Goal: Information Seeking & Learning: Learn about a topic

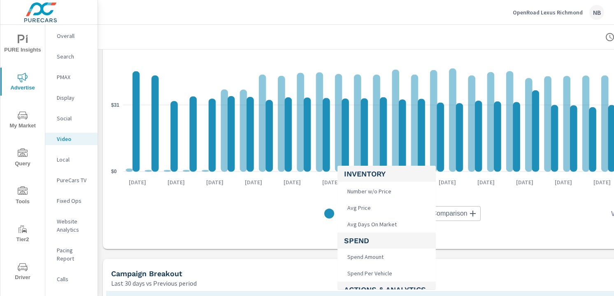
scroll to position [55, 0]
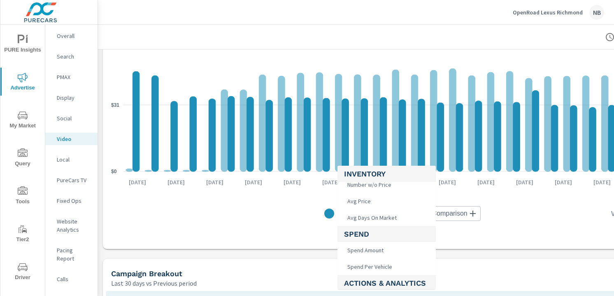
click at [246, 236] on div at bounding box center [307, 148] width 614 height 296
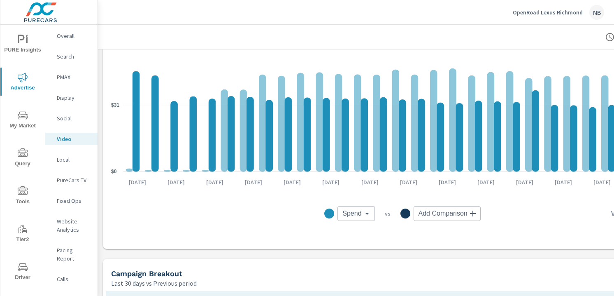
click at [350, 216] on body "PURE Insights Advertise My Market Query Tools Tier2 Driver Leave Feedback Overa…" at bounding box center [307, 148] width 614 height 296
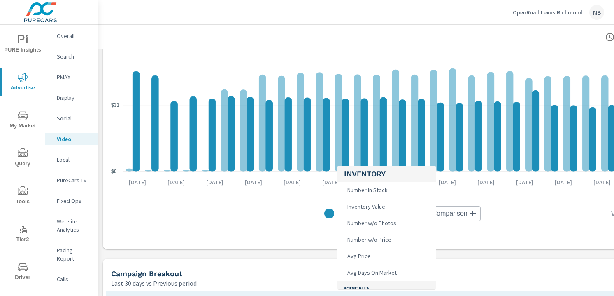
drag, startPoint x: 155, startPoint y: 194, endPoint x: 145, endPoint y: 183, distance: 15.4
click at [151, 190] on div at bounding box center [307, 148] width 614 height 296
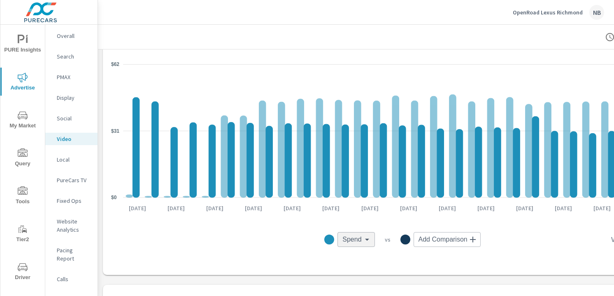
scroll to position [122, 93]
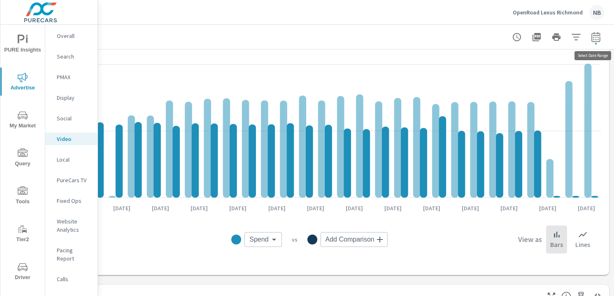
click at [598, 38] on icon "button" at bounding box center [596, 37] width 10 height 10
select select "Last 30 days"
select select "Previous period"
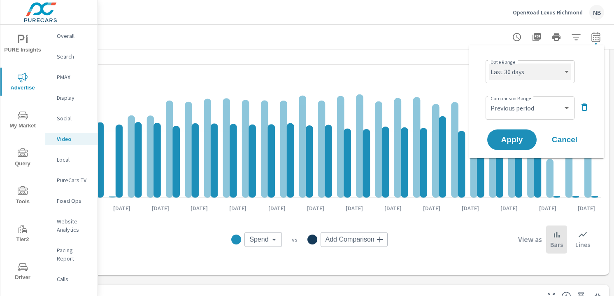
click at [531, 70] on select "Custom [DATE] Last week Last 7 days Last 14 days Last 30 days Last 45 days Last…" at bounding box center [530, 71] width 82 height 16
click at [489, 63] on select "Custom [DATE] Last week Last 7 days Last 14 days Last 30 days Last 45 days Last…" at bounding box center [530, 71] width 82 height 16
click at [585, 107] on icon "button" at bounding box center [585, 107] width 10 height 10
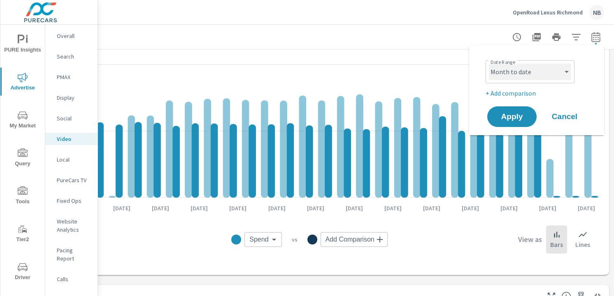
click at [540, 74] on select "Custom [DATE] Last week Last 7 days Last 14 days Last 30 days Last 45 days Last…" at bounding box center [530, 71] width 82 height 16
click at [489, 63] on select "Custom [DATE] Last week Last 7 days Last 14 days Last 30 days Last 45 days Last…" at bounding box center [530, 71] width 82 height 16
select select "custom"
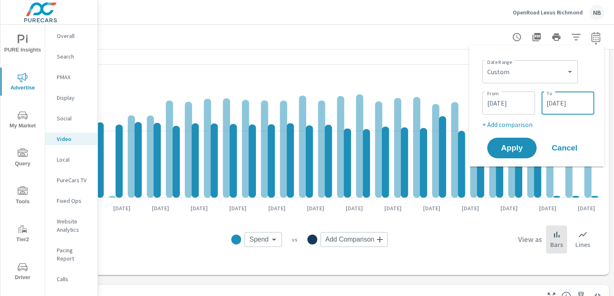
click at [590, 99] on input "[DATE]" at bounding box center [568, 103] width 46 height 16
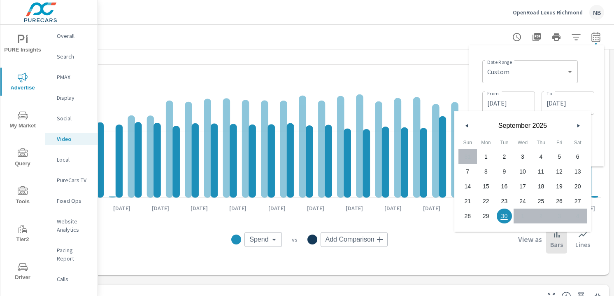
click at [539, 202] on span "25" at bounding box center [541, 201] width 19 height 11
type input "[DATE]"
click at [598, 110] on div "Date Range Custom [DATE] Last week Last 7 days Last 14 days Last 30 days Last 4…" at bounding box center [536, 105] width 135 height 121
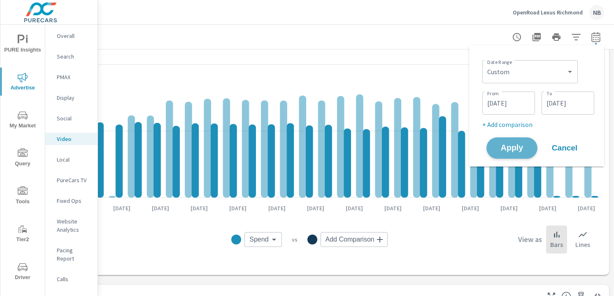
click at [524, 148] on span "Apply" at bounding box center [512, 148] width 34 height 8
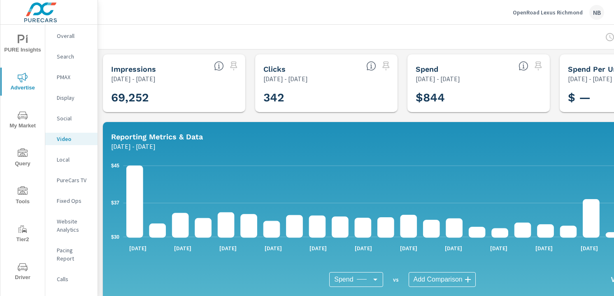
scroll to position [0, 93]
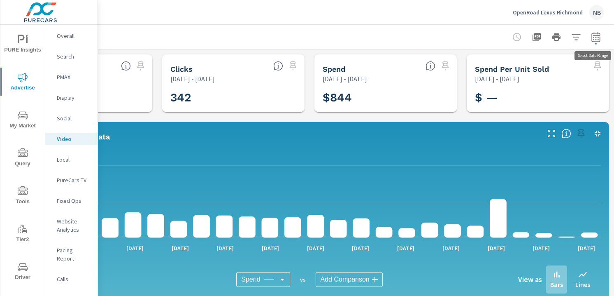
click at [596, 34] on icon "button" at bounding box center [596, 37] width 10 height 10
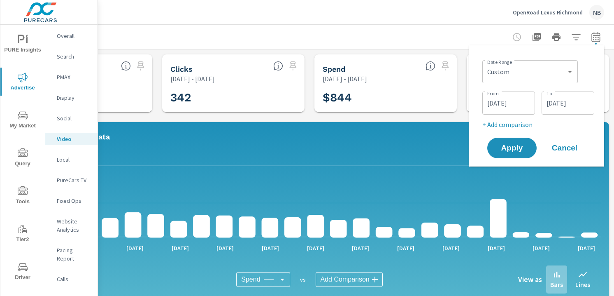
click at [566, 101] on input "[DATE]" at bounding box center [568, 103] width 46 height 16
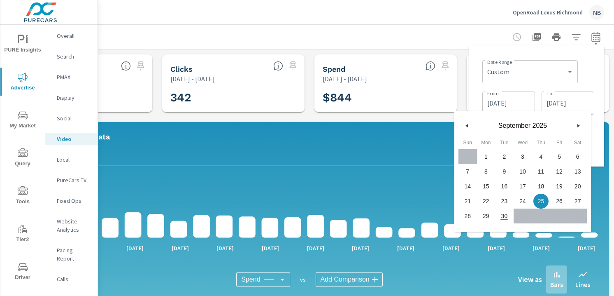
click at [554, 203] on span "26" at bounding box center [560, 201] width 19 height 11
type input "[DATE]"
click at [582, 82] on div "Date Range Custom [DATE] Last week Last 7 days Last 14 days Last 30 days Last 4…" at bounding box center [539, 71] width 112 height 28
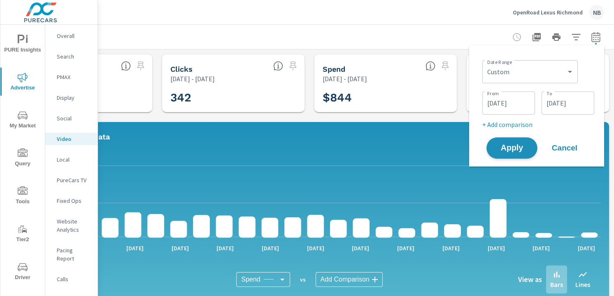
click at [515, 148] on span "Apply" at bounding box center [512, 148] width 34 height 8
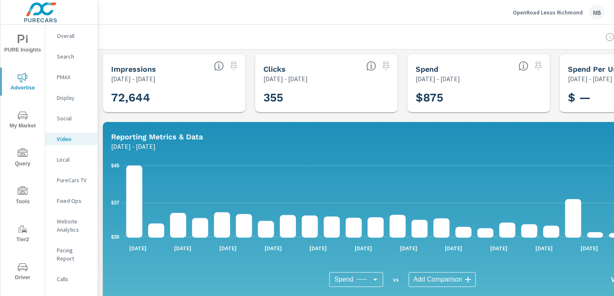
scroll to position [0, 93]
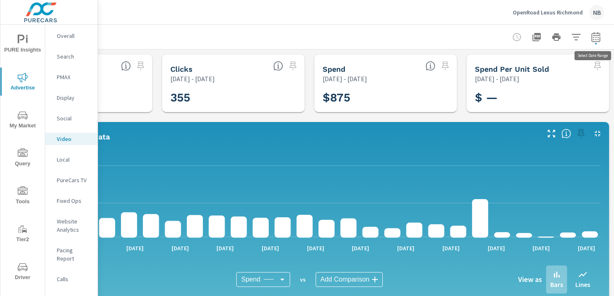
click at [597, 33] on icon "button" at bounding box center [596, 37] width 10 height 10
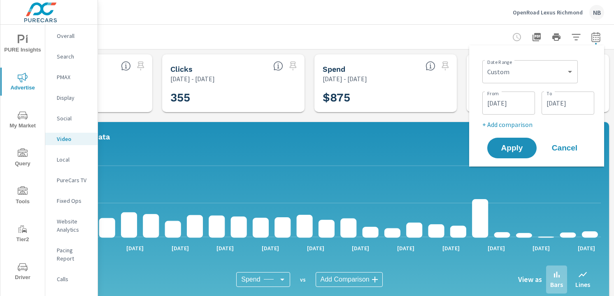
click at [548, 105] on input "[DATE]" at bounding box center [568, 103] width 46 height 16
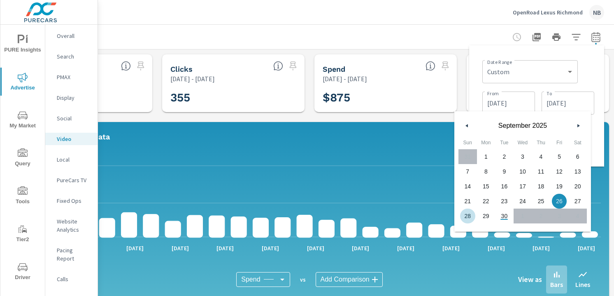
click at [465, 217] on span "28" at bounding box center [468, 215] width 19 height 11
type input "[DATE]"
click at [600, 101] on div "Date Range Custom [DATE] Last week Last 7 days Last 14 days Last 30 days Last 4…" at bounding box center [536, 105] width 135 height 121
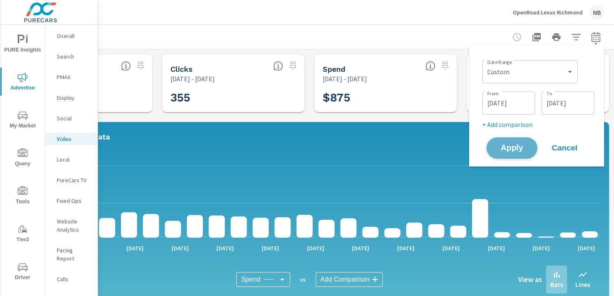
click at [518, 144] on span "Apply" at bounding box center [512, 148] width 34 height 8
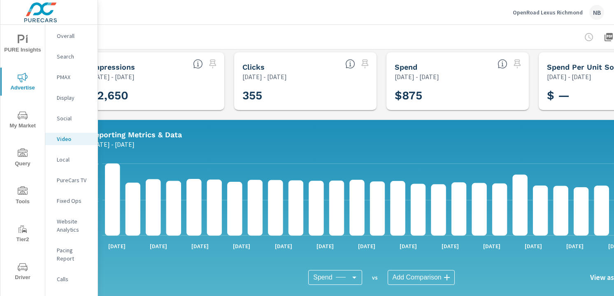
scroll to position [2, 93]
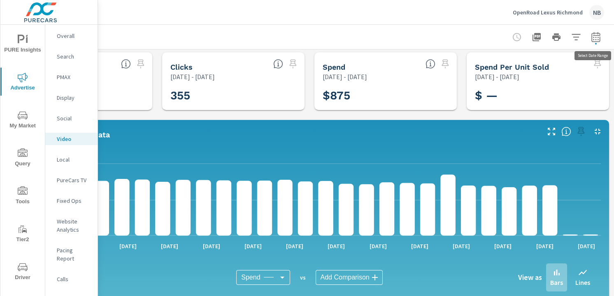
click at [595, 40] on icon "button" at bounding box center [596, 37] width 10 height 10
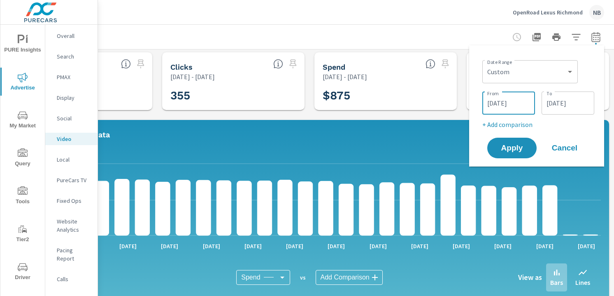
click at [505, 100] on input "[DATE]" at bounding box center [509, 103] width 46 height 16
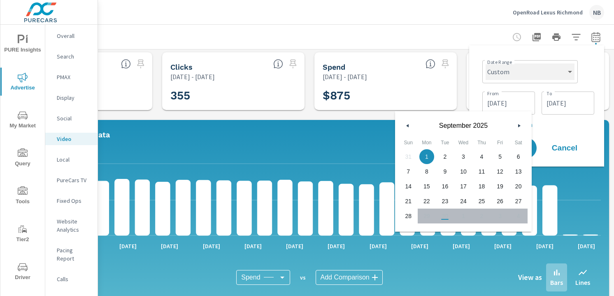
click at [516, 73] on select "Custom [DATE] Last week Last 7 days Last 14 days Last 30 days Last 45 days Last…" at bounding box center [530, 71] width 89 height 16
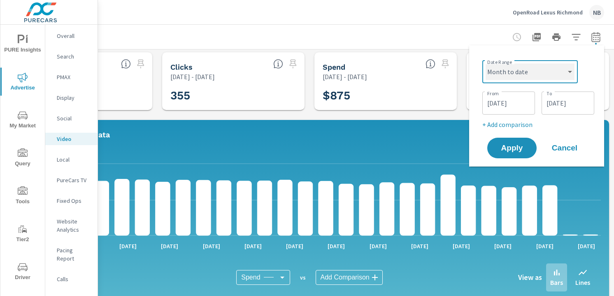
click at [486, 63] on select "Custom [DATE] Last week Last 7 days Last 14 days Last 30 days Last 45 days Last…" at bounding box center [530, 71] width 89 height 16
select select "Month to date"
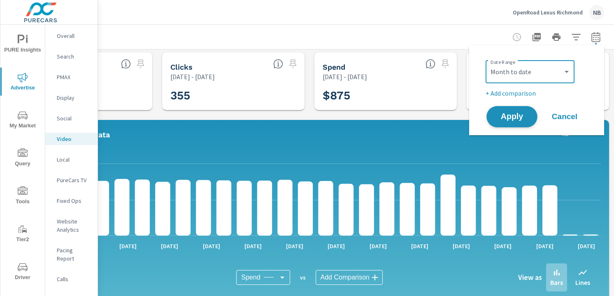
click at [513, 119] on span "Apply" at bounding box center [512, 117] width 34 height 8
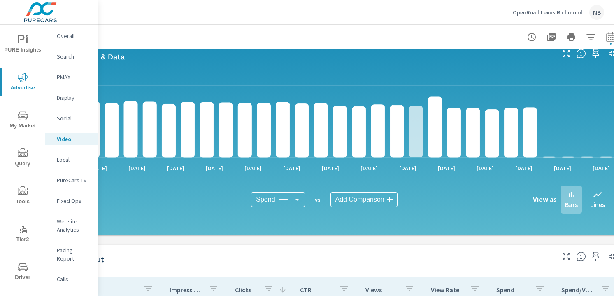
scroll to position [80, 93]
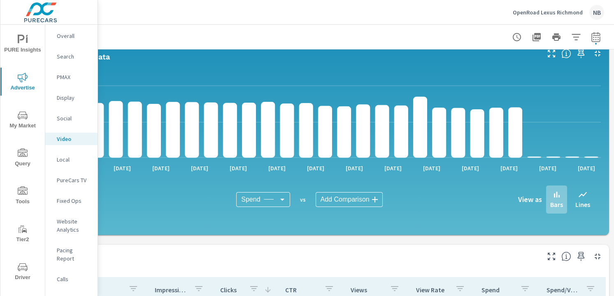
click at [495, 183] on div "Spend Spend ​ vs Add Comparison ​ View as Bars Lines" at bounding box center [310, 199] width 570 height 41
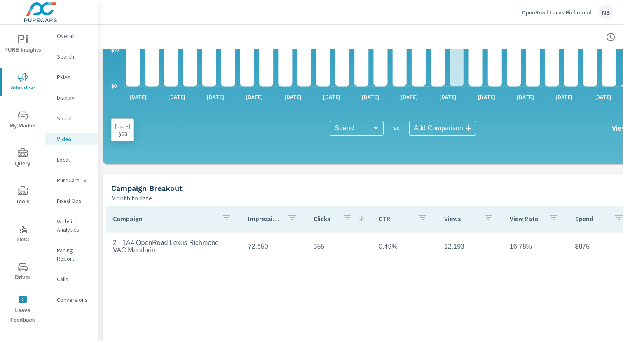
scroll to position [150, 0]
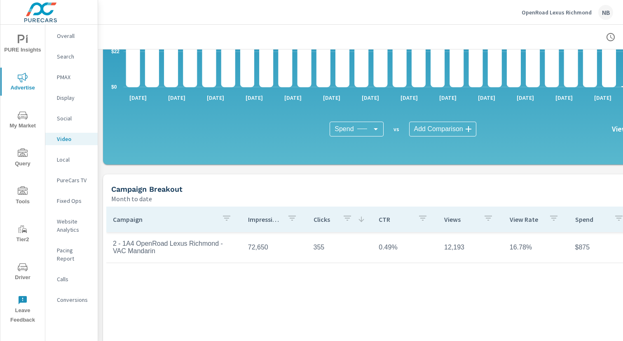
click at [65, 97] on p "Display" at bounding box center [74, 97] width 34 height 8
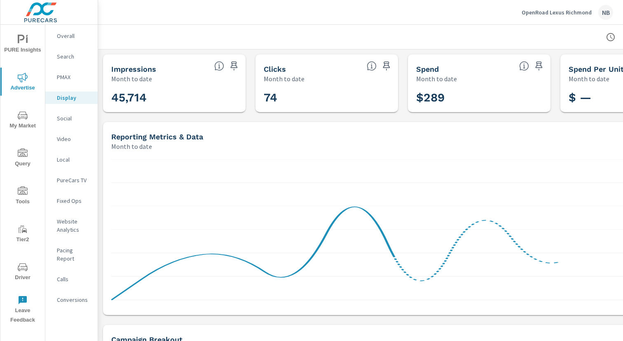
click at [64, 140] on p "Video" at bounding box center [74, 139] width 34 height 8
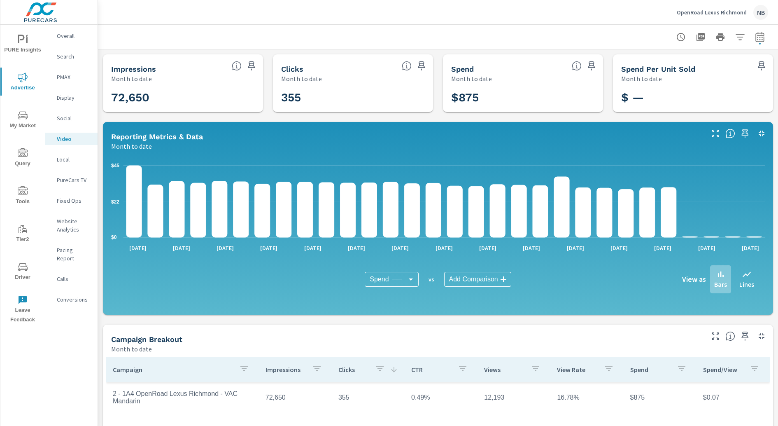
click at [476, 34] on div at bounding box center [438, 37] width 660 height 24
click at [22, 268] on icon "nav menu" at bounding box center [23, 267] width 10 height 10
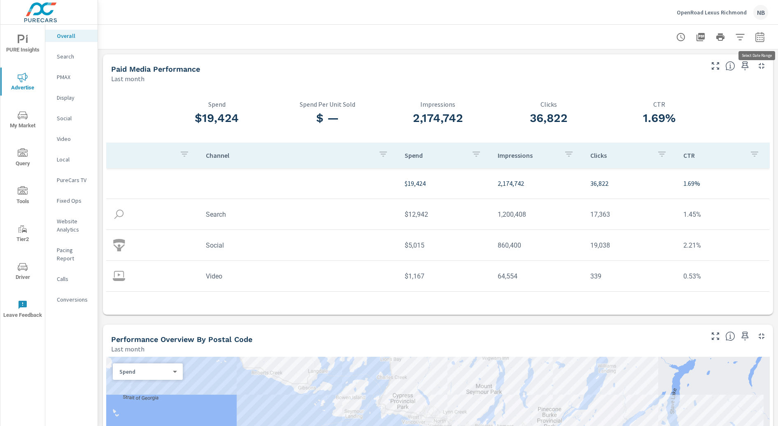
click at [764, 38] on icon "button" at bounding box center [760, 37] width 10 height 10
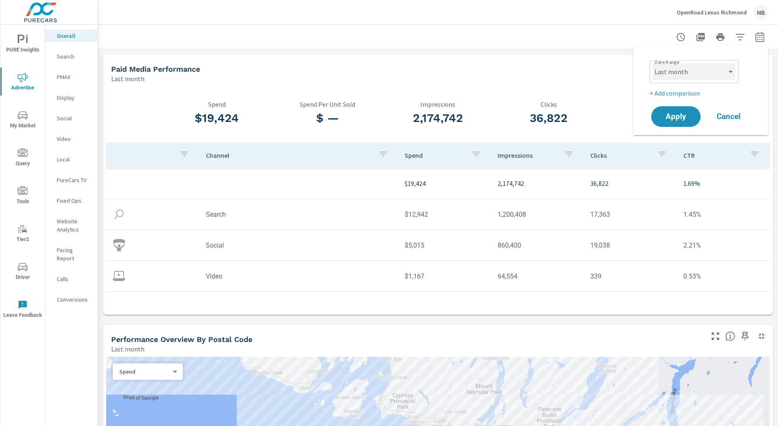
click at [707, 75] on select "Custom [DATE] Last week Last 7 days Last 14 days Last 30 days Last 45 days Last…" at bounding box center [694, 71] width 82 height 16
click at [653, 63] on select "Custom [DATE] Last week Last 7 days Last 14 days Last 30 days Last 45 days Last…" at bounding box center [694, 71] width 82 height 16
select select "Month to date"
click at [681, 114] on span "Apply" at bounding box center [676, 117] width 34 height 8
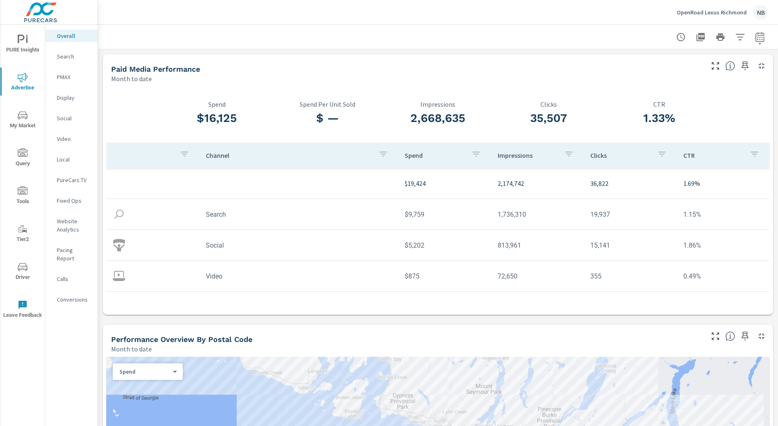
click at [61, 141] on p "Video" at bounding box center [74, 139] width 34 height 8
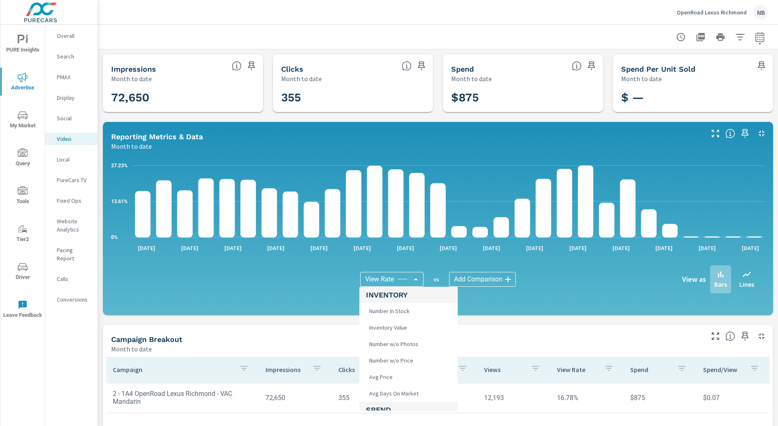
click at [384, 278] on body "PURE Insights Advertise My Market Query Tools Tier2 Driver Leave Feedback Overa…" at bounding box center [389, 213] width 778 height 426
click at [431, 373] on li "Spend Amount" at bounding box center [408, 375] width 98 height 16
type input "Spend Amount"
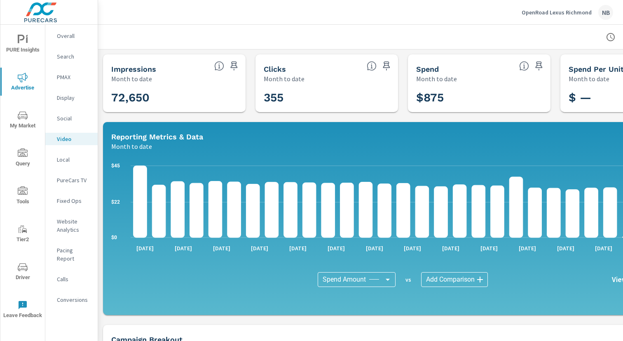
click at [31, 268] on span "Driver" at bounding box center [23, 272] width 40 height 20
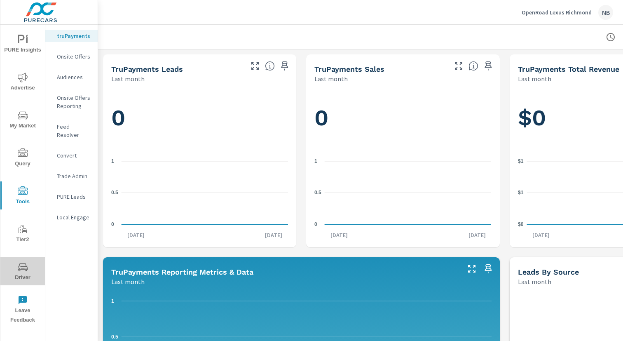
click at [18, 269] on icon "nav menu" at bounding box center [23, 267] width 10 height 10
click at [75, 129] on p "Feed Resolver" at bounding box center [74, 130] width 34 height 16
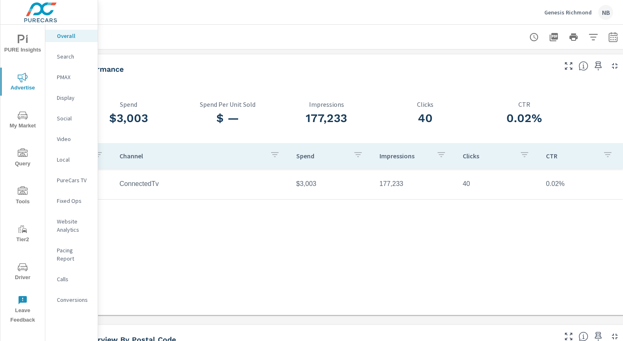
scroll to position [0, 85]
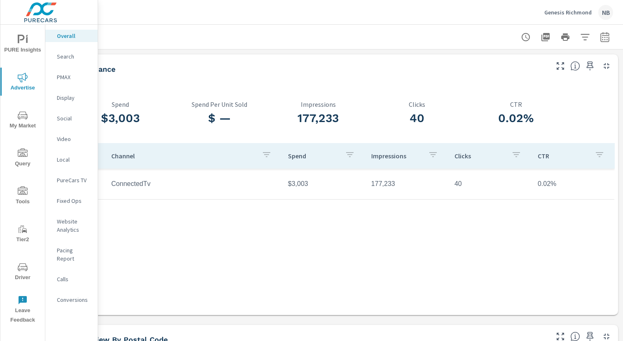
click at [604, 38] on icon "button" at bounding box center [605, 37] width 10 height 10
select select "Last month"
click at [604, 38] on icon "button" at bounding box center [605, 37] width 10 height 10
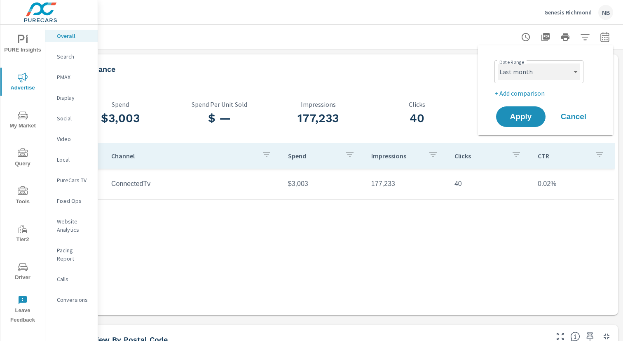
click at [520, 76] on select "Custom [DATE] Last week Last 7 days Last 14 days Last 30 days Last 45 days Last…" at bounding box center [538, 71] width 82 height 16
click at [497, 63] on select "Custom [DATE] Last week Last 7 days Last 14 days Last 30 days Last 45 days Last…" at bounding box center [538, 71] width 82 height 16
select select "Month to date"
click at [524, 94] on p "+ Add comparison" at bounding box center [546, 93] width 105 height 10
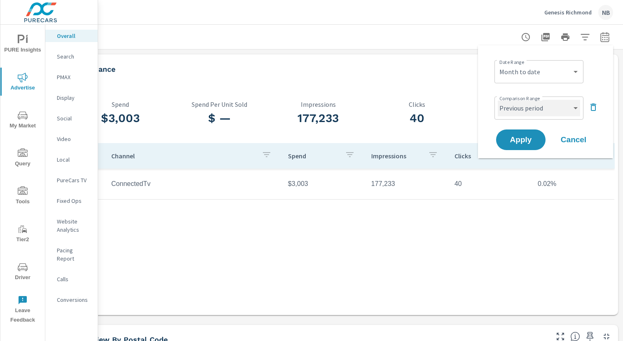
click at [525, 106] on select "Custom Previous period Previous month Previous year" at bounding box center [538, 108] width 82 height 16
click at [497, 100] on select "Custom Previous period Previous month Previous year" at bounding box center [538, 108] width 82 height 16
select select "Previous month"
click at [525, 140] on span "Apply" at bounding box center [521, 140] width 34 height 8
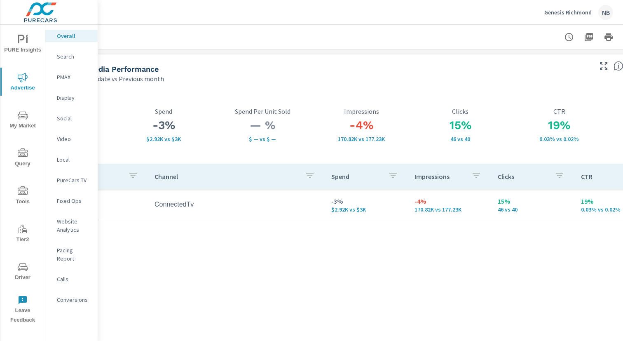
scroll to position [0, 85]
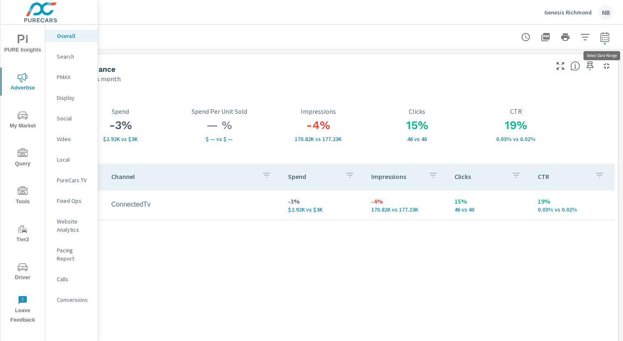
click at [606, 38] on icon "button" at bounding box center [605, 37] width 10 height 10
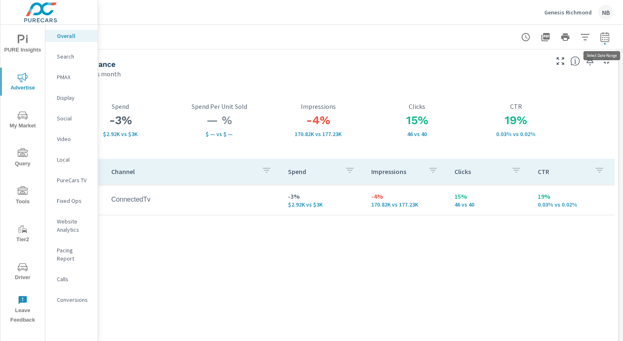
select select "Month to date"
select select "Previous month"
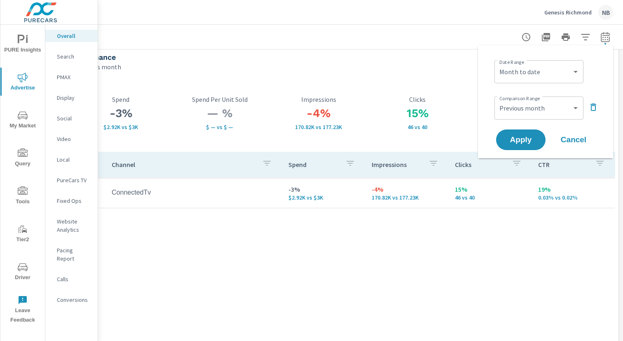
scroll to position [7, 84]
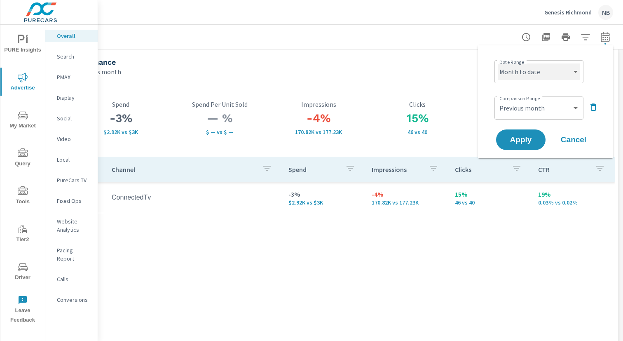
click at [552, 72] on select "Custom [DATE] Last week Last 7 days Last 14 days Last 30 days Last 45 days Last…" at bounding box center [538, 71] width 82 height 16
click at [497, 63] on select "Custom [DATE] Last week Last 7 days Last 14 days Last 30 days Last 45 days Last…" at bounding box center [538, 71] width 82 height 16
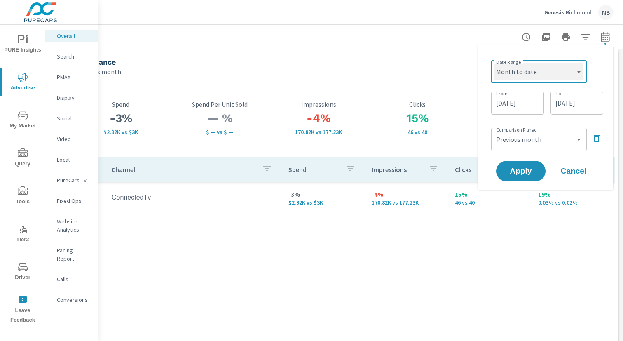
select select "custom"
click at [584, 96] on input "[DATE]" at bounding box center [576, 103] width 46 height 16
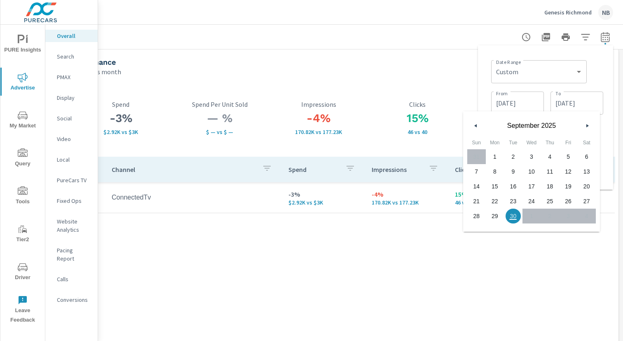
click at [499, 215] on span "29" at bounding box center [494, 215] width 19 height 11
type input "09/29/2025"
click at [595, 75] on div "Date Range Custom [DATE] Last week Last 7 days Last 14 days Last 30 days Last 4…" at bounding box center [547, 71] width 112 height 28
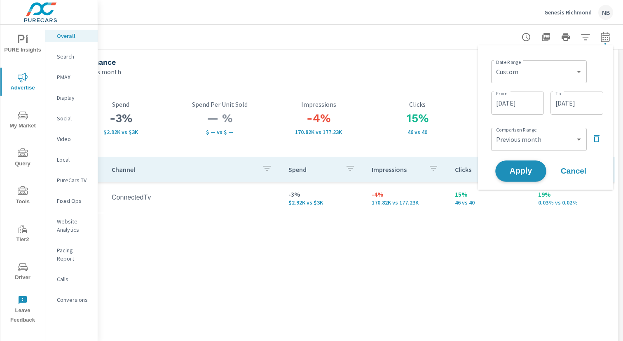
click at [534, 174] on span "Apply" at bounding box center [521, 171] width 34 height 8
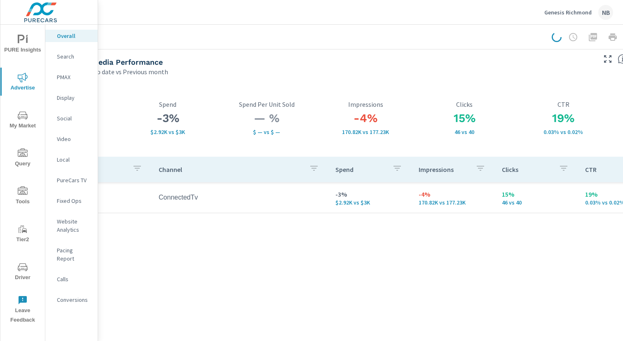
scroll to position [7, 0]
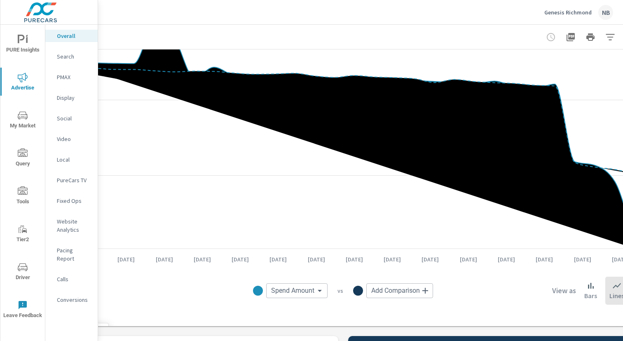
scroll to position [864, 85]
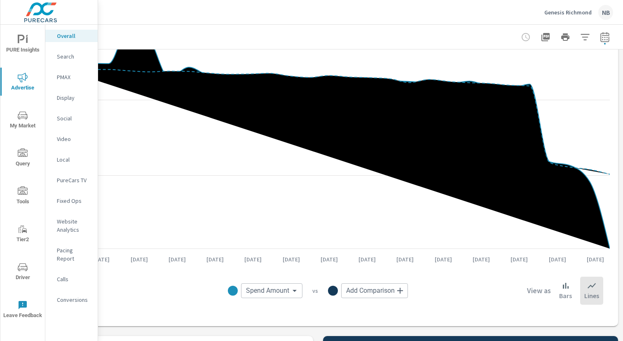
click at [23, 42] on icon "nav menu" at bounding box center [23, 40] width 10 height 10
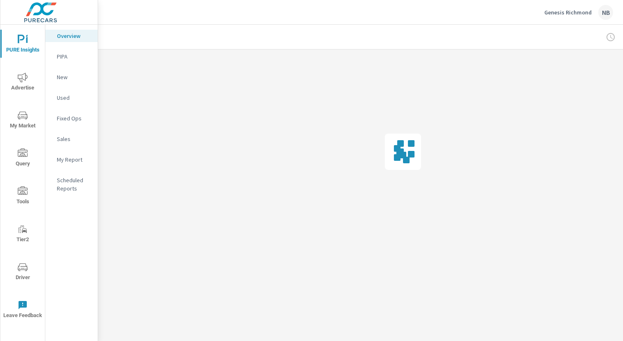
click at [75, 160] on p "My Report" at bounding box center [74, 159] width 34 height 8
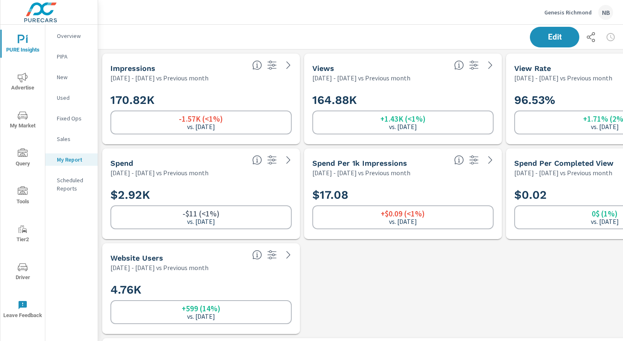
scroll to position [0, 85]
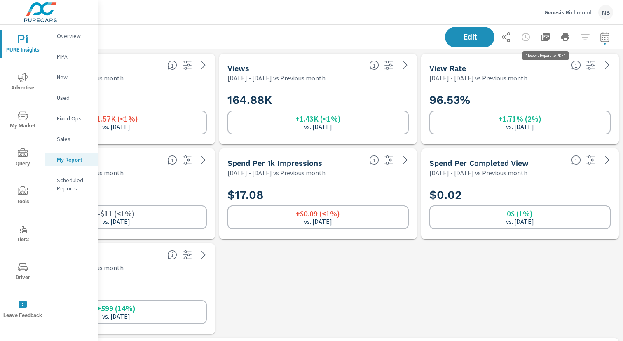
click at [542, 37] on icon "button" at bounding box center [545, 37] width 10 height 10
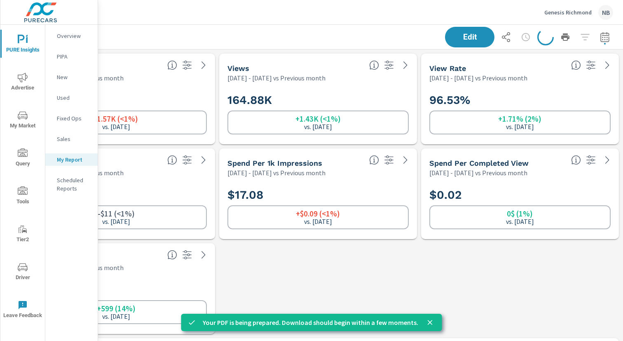
click at [9, 84] on span "Advertise" at bounding box center [23, 82] width 40 height 20
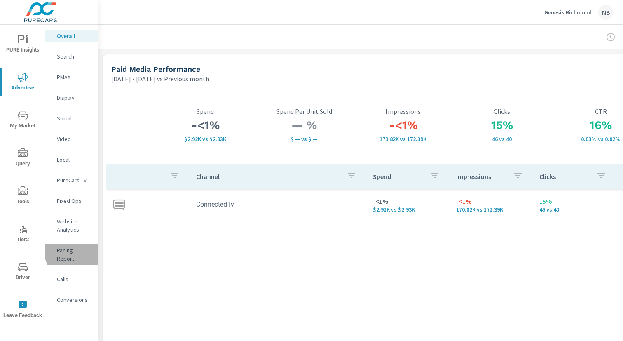
click at [76, 250] on p "Pacing Report" at bounding box center [74, 254] width 34 height 16
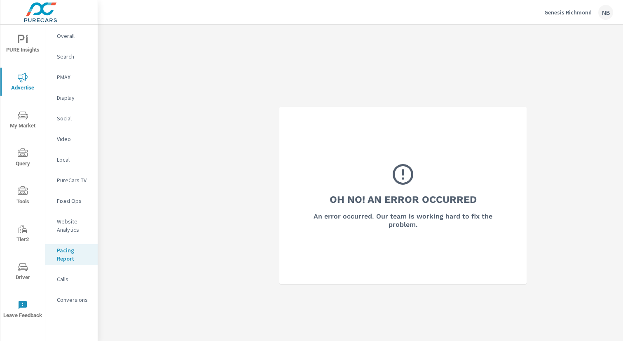
click at [85, 181] on p "PureCars TV" at bounding box center [74, 180] width 34 height 8
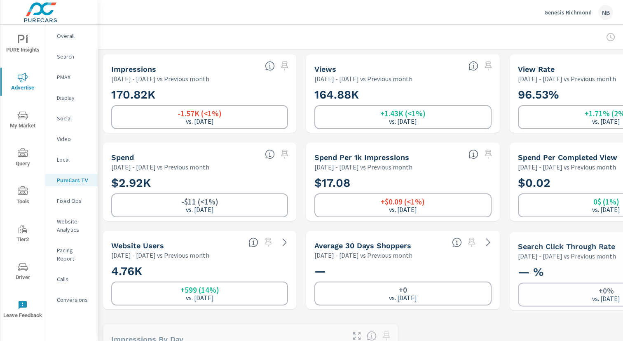
scroll to position [0, 85]
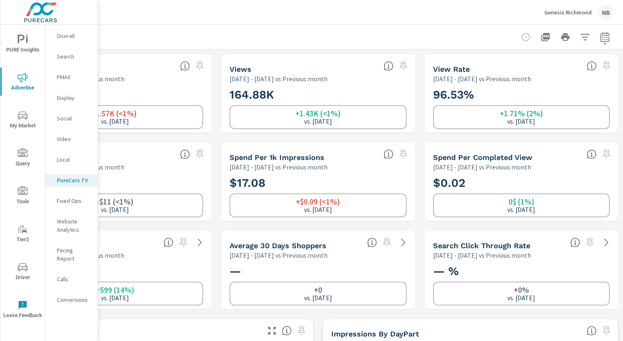
click at [586, 40] on icon "button" at bounding box center [585, 37] width 10 height 10
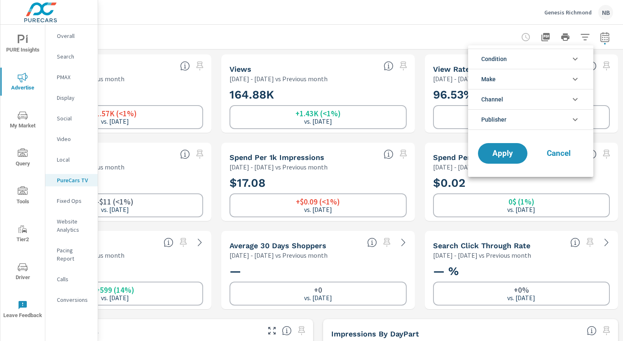
click at [510, 119] on li "Publisher" at bounding box center [530, 119] width 125 height 21
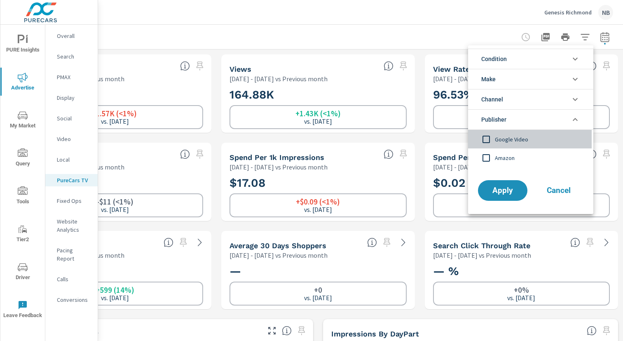
click at [512, 143] on span "Google Video" at bounding box center [540, 139] width 90 height 10
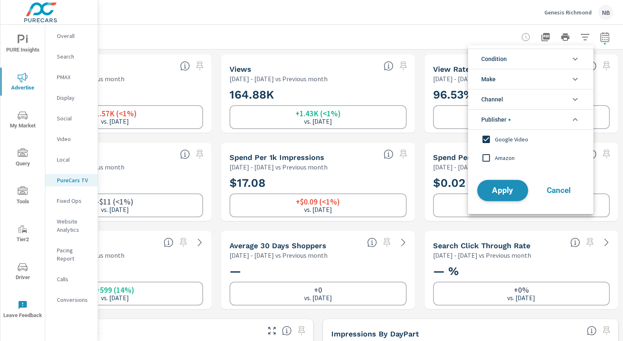
click at [497, 191] on span "Apply" at bounding box center [502, 191] width 34 height 8
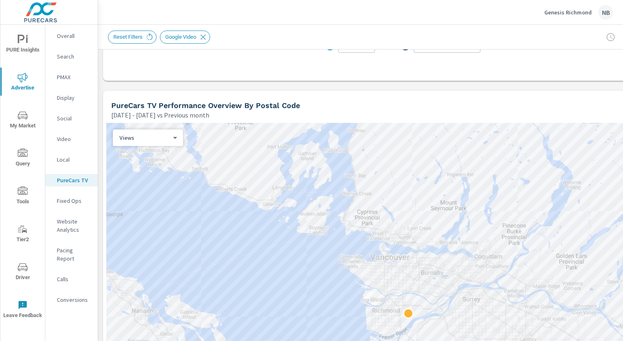
scroll to position [849, 0]
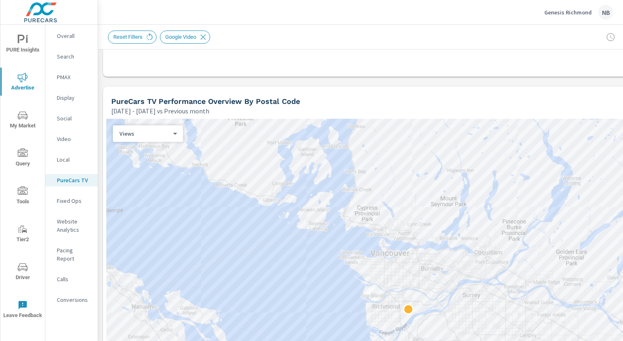
click at [482, 106] on div "Sep 01, 2025 - Sep 29, 2025 vs Previous month" at bounding box center [371, 111] width 520 height 10
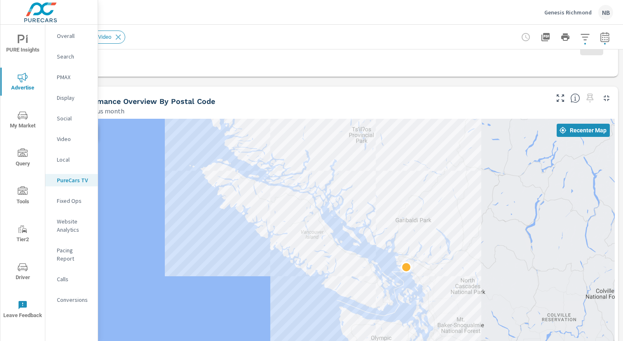
drag, startPoint x: 504, startPoint y: 145, endPoint x: 450, endPoint y: 251, distance: 119.3
click at [450, 251] on div at bounding box center [317, 304] width 593 height 370
click at [620, 134] on div "Impressions Sep 01, 2025 - Sep 29, 2025 vs Previous month 32.49K -2.86K (8%) vs…" at bounding box center [317, 125] width 609 height 1850
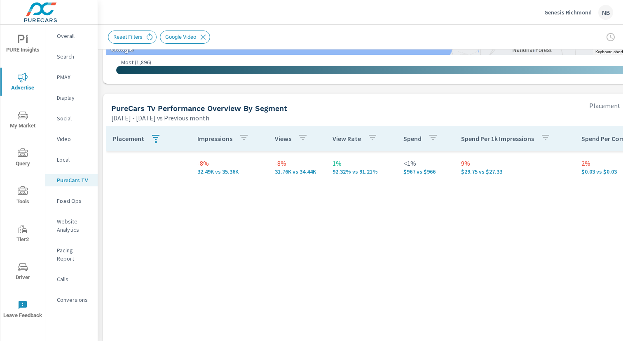
scroll to position [1283, 85]
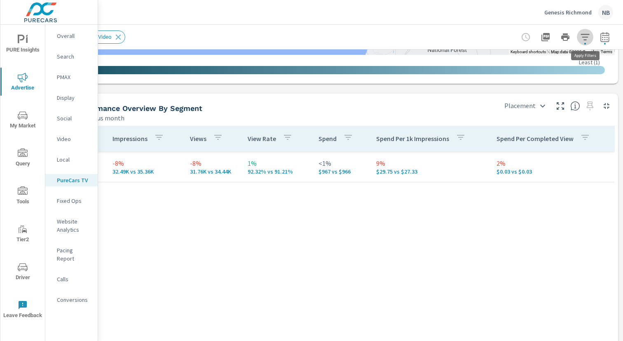
click at [583, 40] on icon "button" at bounding box center [585, 37] width 10 height 10
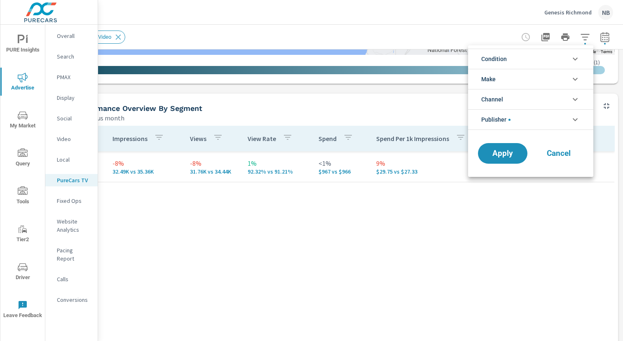
click at [516, 119] on li "Publisher" at bounding box center [530, 119] width 125 height 21
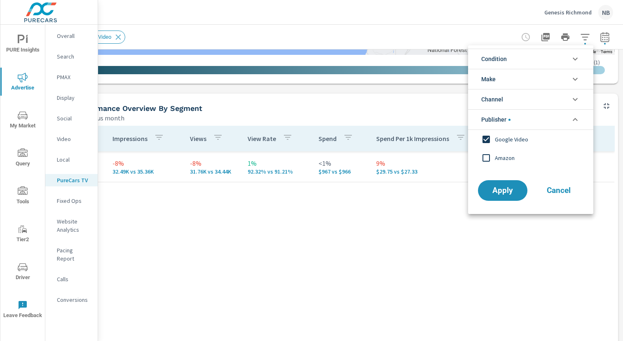
click at [509, 154] on span "Amazon" at bounding box center [540, 158] width 90 height 10
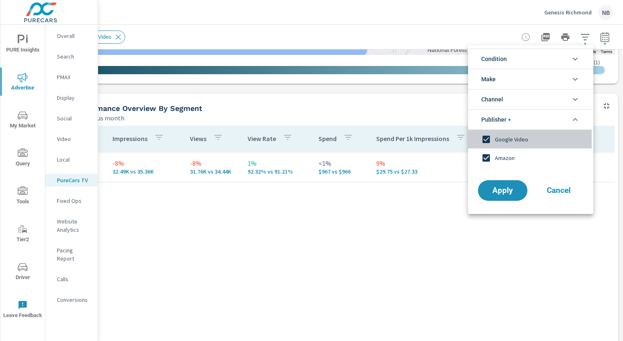
click at [511, 136] on span "Google Video" at bounding box center [540, 139] width 90 height 10
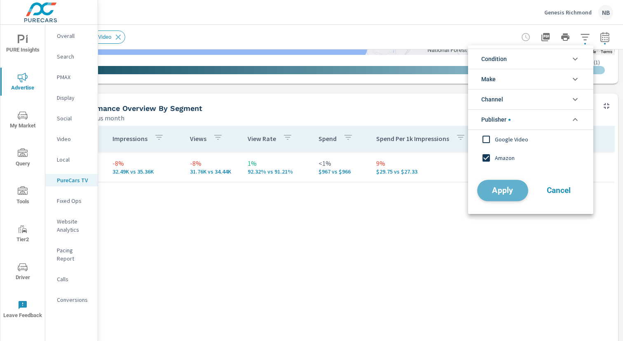
click at [503, 194] on span "Apply" at bounding box center [502, 191] width 34 height 8
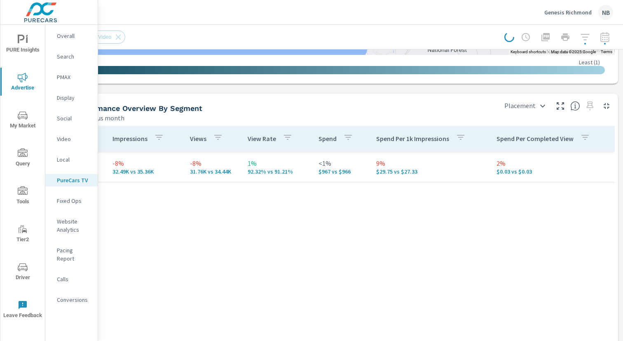
scroll to position [0, 85]
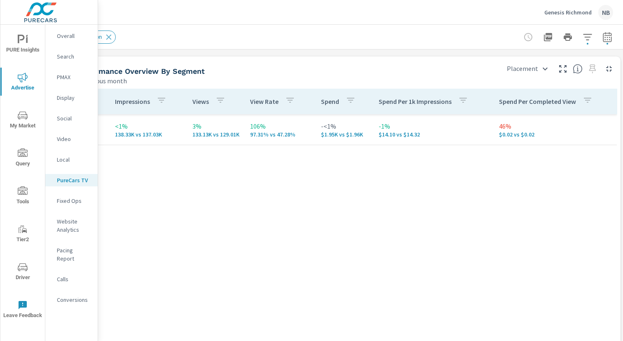
scroll to position [1320, 85]
click at [543, 70] on body "PURE Insights Advertise My Market Query Tools Tier2 Driver Leave Feedback Overa…" at bounding box center [311, 170] width 623 height 341
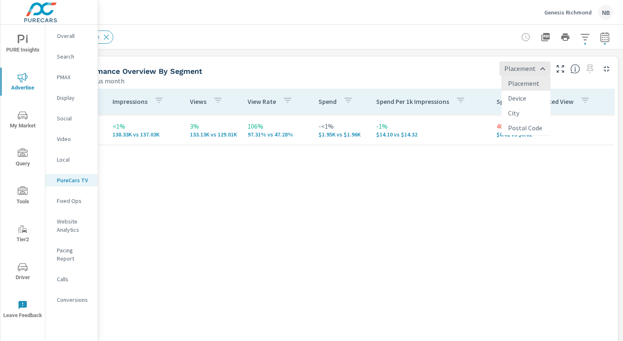
click at [463, 58] on div at bounding box center [311, 170] width 623 height 341
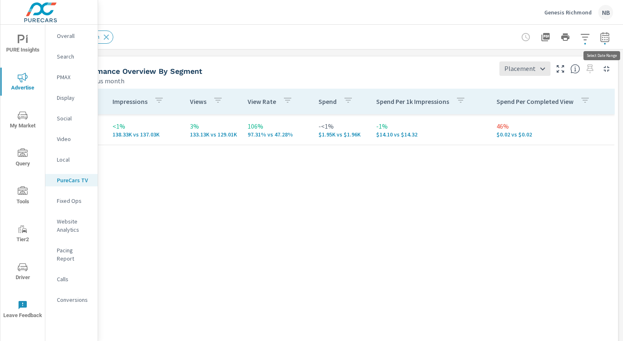
click at [603, 37] on icon "button" at bounding box center [605, 37] width 10 height 10
select select "Previous month"
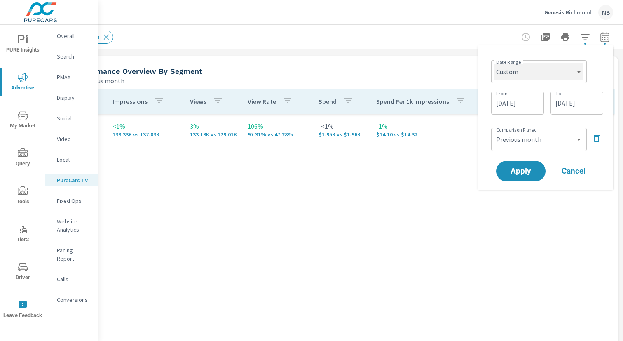
click at [527, 77] on select "Custom [DATE] Last week Last 7 days Last 14 days Last 30 days Last 45 days Last…" at bounding box center [538, 71] width 89 height 16
click at [494, 63] on select "Custom [DATE] Last week Last 7 days Last 14 days Last 30 days Last 45 days Last…" at bounding box center [538, 71] width 89 height 16
select select "Last month"
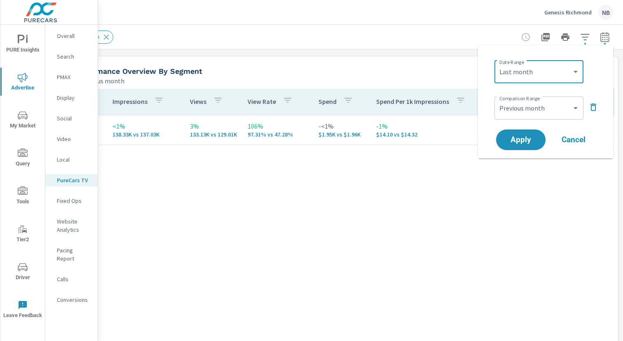
click at [593, 111] on icon "button" at bounding box center [593, 107] width 10 height 10
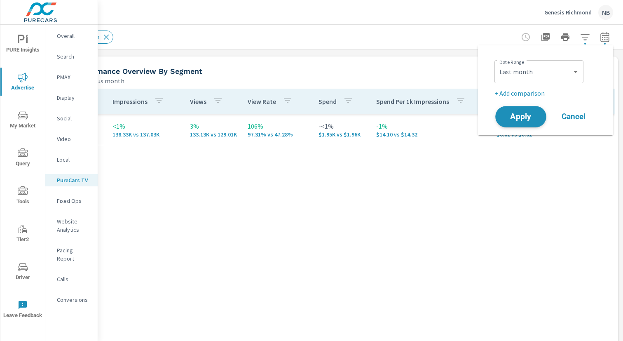
click at [536, 123] on button "Apply" at bounding box center [520, 116] width 51 height 21
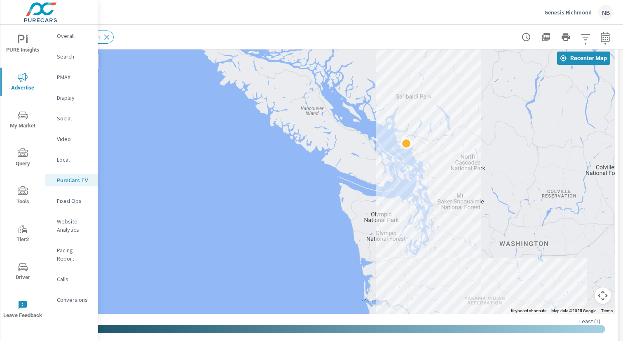
scroll to position [716, 84]
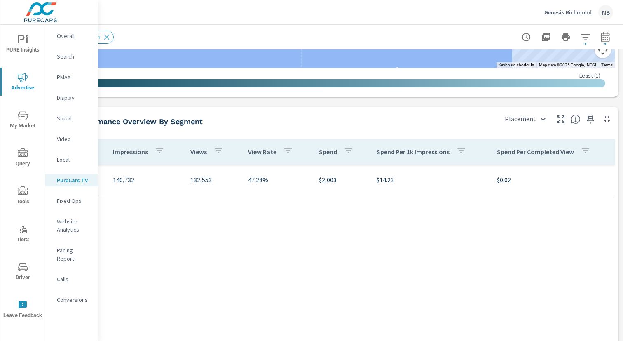
scroll to position [961, 84]
click at [601, 42] on button "button" at bounding box center [605, 37] width 16 height 16
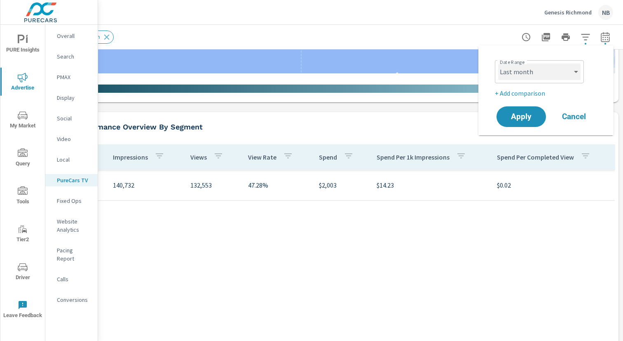
click at [550, 74] on select "Custom [DATE] Last week Last 7 days Last 14 days Last 30 days Last 45 days Last…" at bounding box center [539, 71] width 82 height 16
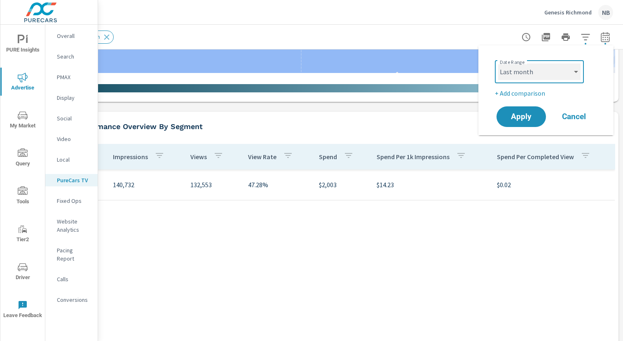
scroll to position [961, 84]
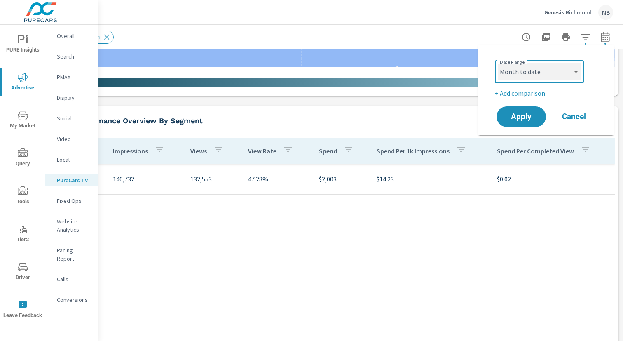
click at [498, 63] on select "Custom [DATE] Last week Last 7 days Last 14 days Last 30 days Last 45 days Last…" at bounding box center [539, 71] width 82 height 16
click at [554, 73] on select "Custom [DATE] Last week Last 7 days Last 14 days Last 30 days Last 45 days Last…" at bounding box center [539, 71] width 82 height 16
click at [498, 63] on select "Custom [DATE] Last week Last 7 days Last 14 days Last 30 days Last 45 days Last…" at bounding box center [539, 71] width 82 height 16
click at [539, 70] on select "Custom [DATE] Last week Last 7 days Last 14 days Last 30 days Last 45 days Last…" at bounding box center [539, 71] width 82 height 16
click at [498, 63] on select "Custom [DATE] Last week Last 7 days Last 14 days Last 30 days Last 45 days Last…" at bounding box center [539, 71] width 82 height 16
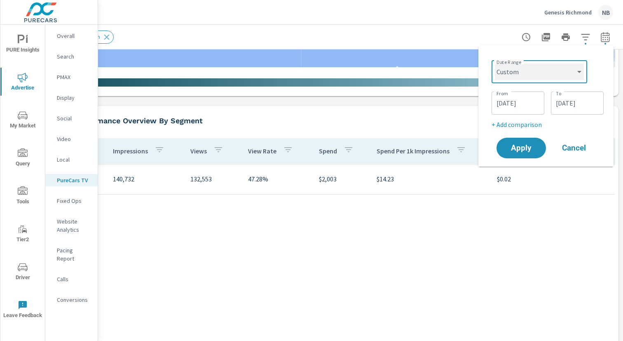
select select "custom"
click at [562, 72] on select "Custom [DATE] Last week Last 7 days Last 14 days Last 30 days Last 45 days Last…" at bounding box center [539, 71] width 89 height 16
click at [495, 63] on select "Custom [DATE] Last week Last 7 days Last 14 days Last 30 days Last 45 days Last…" at bounding box center [539, 71] width 89 height 16
click at [583, 105] on input "09/29/2025" at bounding box center [577, 103] width 46 height 16
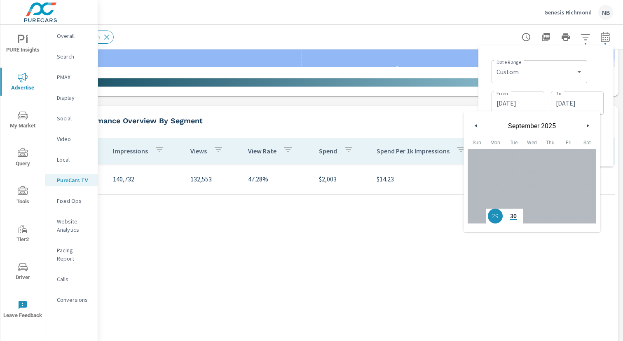
click at [593, 82] on div "Date Range Custom [DATE] Last week Last 7 days Last 14 days Last 30 days Last 4…" at bounding box center [547, 71] width 112 height 28
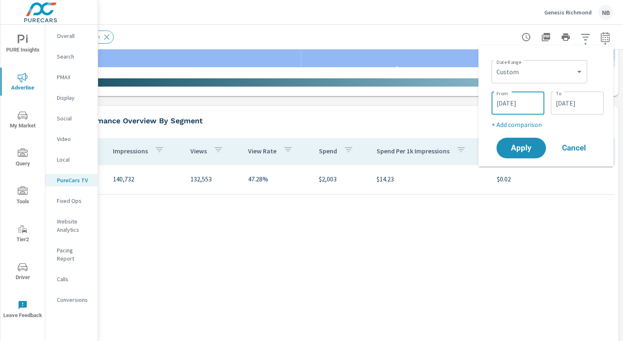
click at [526, 103] on input "09/29/2025" at bounding box center [518, 103] width 46 height 16
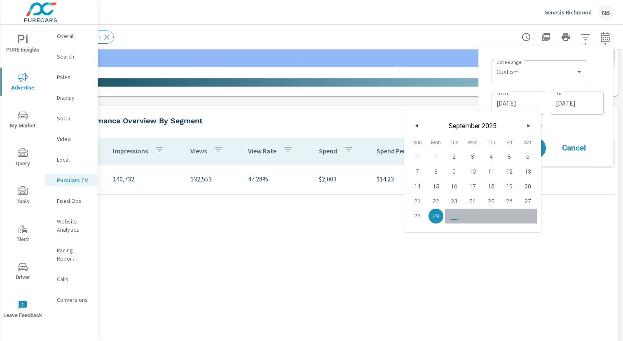
click at [434, 156] on span "1" at bounding box center [436, 156] width 19 height 11
type input "[DATE]"
click at [589, 74] on div "Date Range Custom [DATE] Last week Last 7 days Last 14 days Last 30 days Last 4…" at bounding box center [547, 71] width 112 height 28
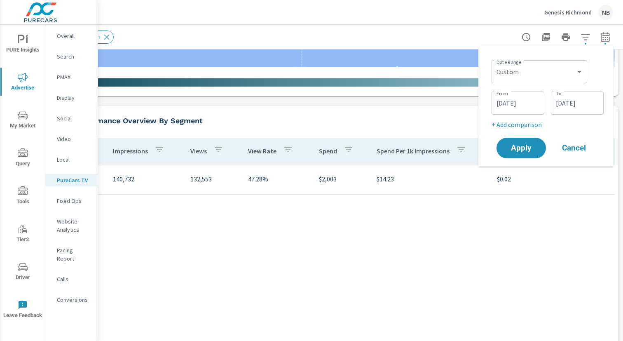
click at [525, 125] on p "+ Add comparison" at bounding box center [547, 124] width 112 height 10
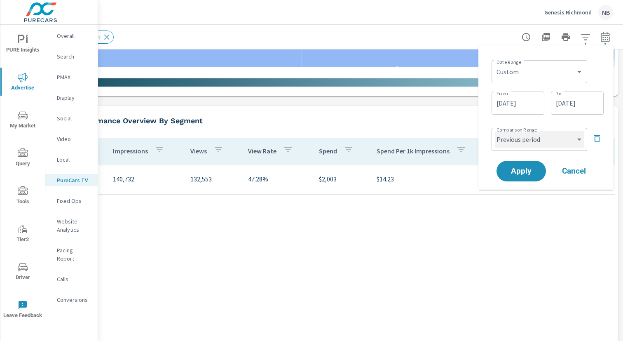
click at [527, 144] on select "Custom Previous period Previous month Previous year" at bounding box center [539, 139] width 89 height 16
click at [495, 131] on select "Custom Previous period Previous month Previous year" at bounding box center [539, 139] width 89 height 16
select select "Previous month"
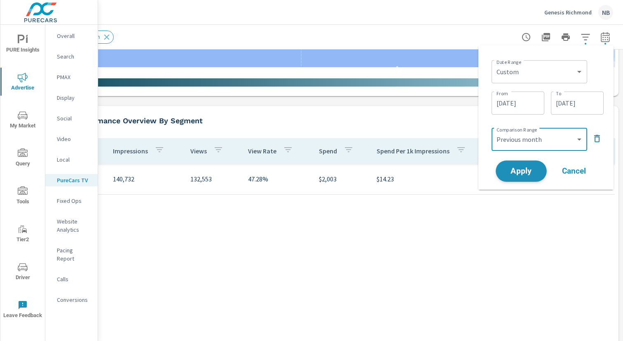
click at [530, 173] on span "Apply" at bounding box center [521, 171] width 34 height 8
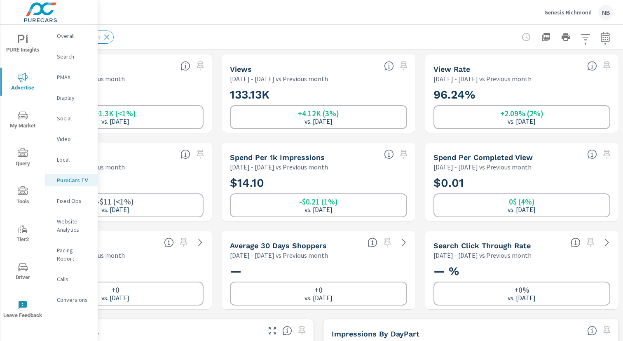
scroll to position [2, 85]
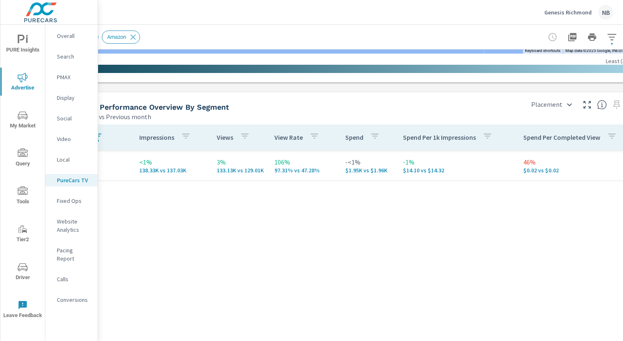
scroll to position [1284, 85]
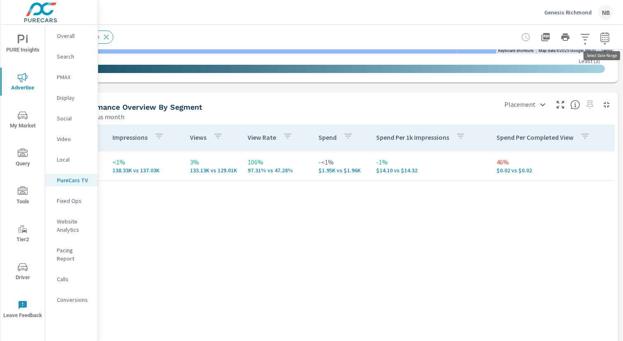
click at [607, 37] on icon "button" at bounding box center [605, 37] width 10 height 10
select select "Previous month"
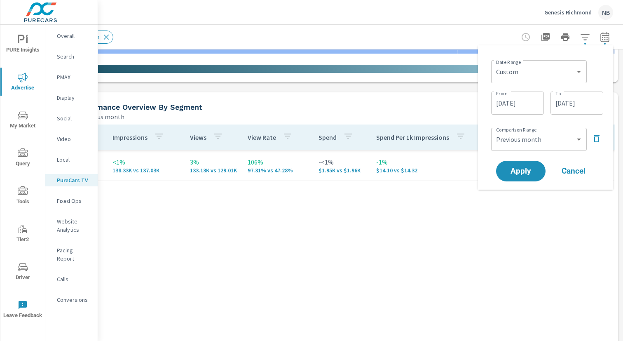
scroll to position [1281, 85]
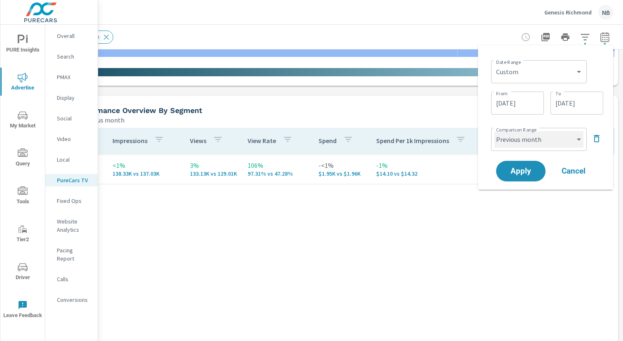
click at [539, 140] on select "Custom Previous period Previous month Previous year" at bounding box center [538, 139] width 89 height 16
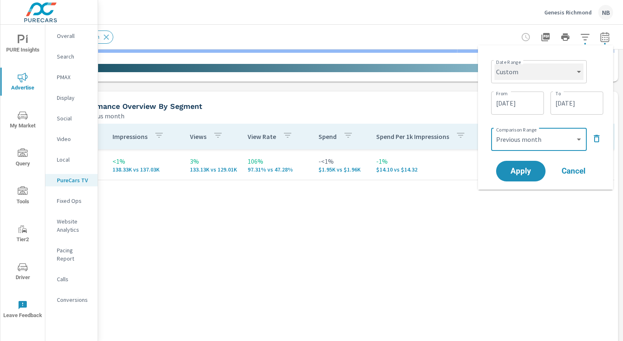
click at [530, 68] on select "Custom [DATE] Last week Last 7 days Last 14 days Last 30 days Last 45 days Last…" at bounding box center [538, 71] width 89 height 16
click at [494, 63] on select "Custom [DATE] Last week Last 7 days Last 14 days Last 30 days Last 45 days Last…" at bounding box center [538, 71] width 89 height 16
select select "Month to date"
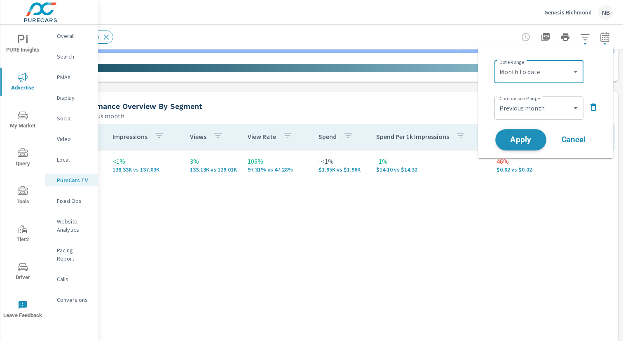
click at [528, 144] on span "Apply" at bounding box center [521, 140] width 34 height 8
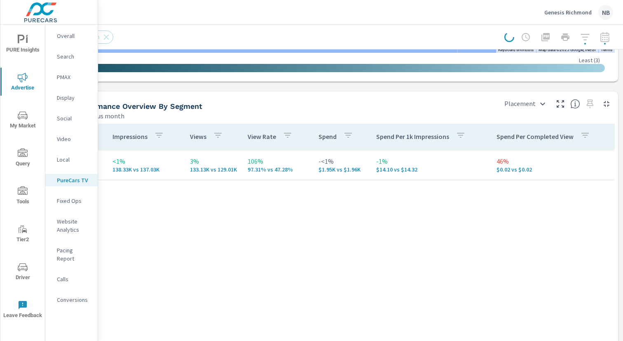
scroll to position [0, 85]
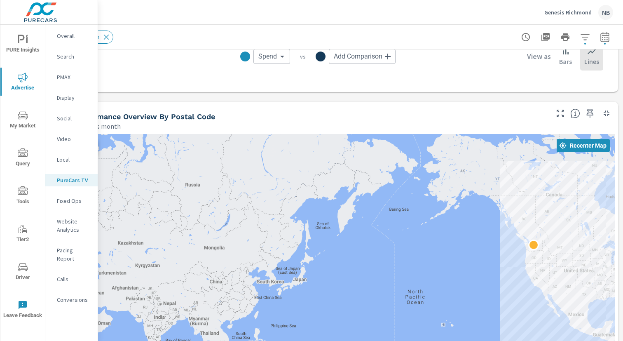
scroll to position [894, 85]
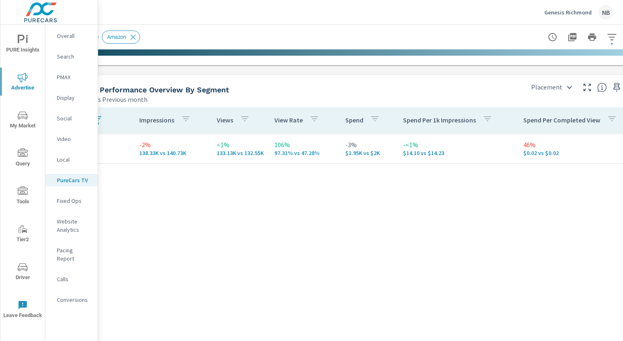
scroll to position [1301, 0]
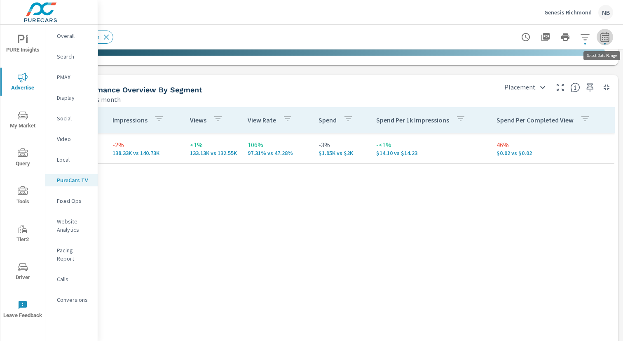
click at [604, 39] on icon "button" at bounding box center [605, 37] width 10 height 10
select select "Month to date"
select select "Previous month"
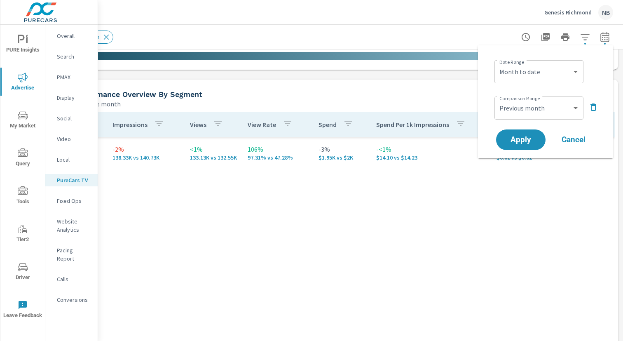
scroll to position [1295, 85]
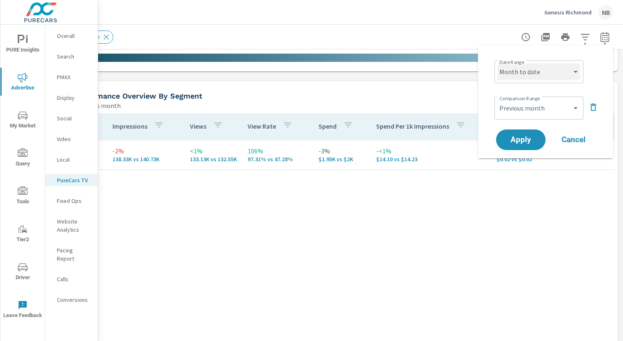
click at [537, 73] on select "Custom [DATE] Last week Last 7 days Last 14 days Last 30 days Last 45 days Last…" at bounding box center [538, 71] width 82 height 16
click at [497, 63] on select "Custom [DATE] Last week Last 7 days Last 14 days Last 30 days Last 45 days Last…" at bounding box center [538, 71] width 82 height 16
select select "Last month"
click at [593, 109] on icon "button" at bounding box center [593, 107] width 10 height 10
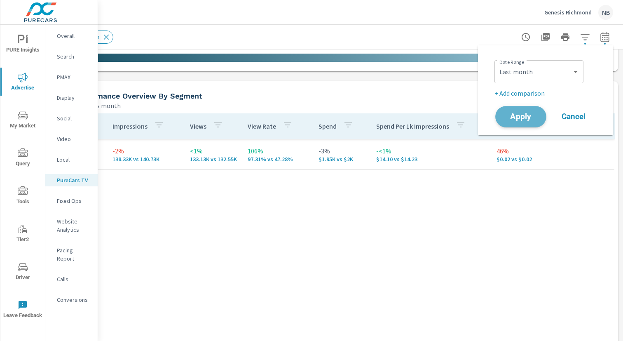
click at [522, 125] on button "Apply" at bounding box center [520, 116] width 51 height 21
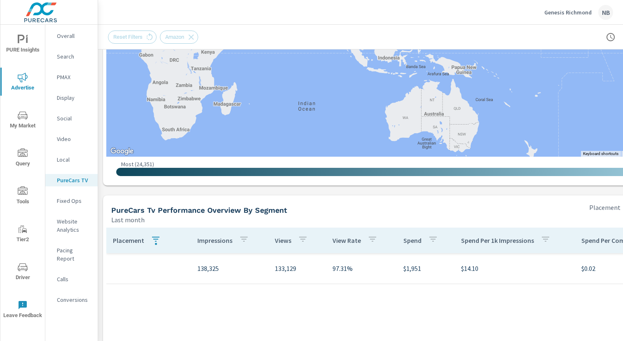
scroll to position [824, 0]
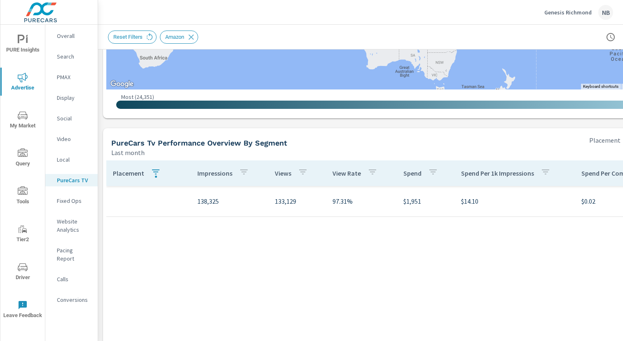
scroll to position [939, 85]
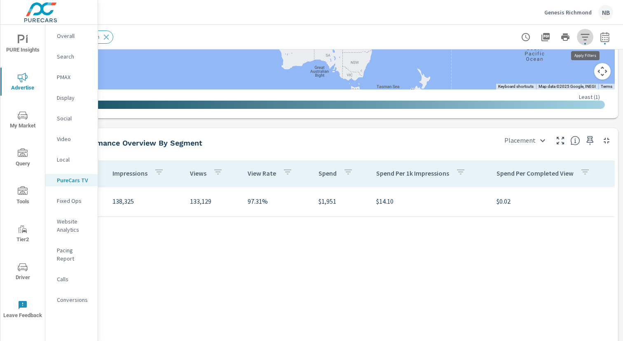
click at [586, 39] on icon "button" at bounding box center [584, 37] width 9 height 6
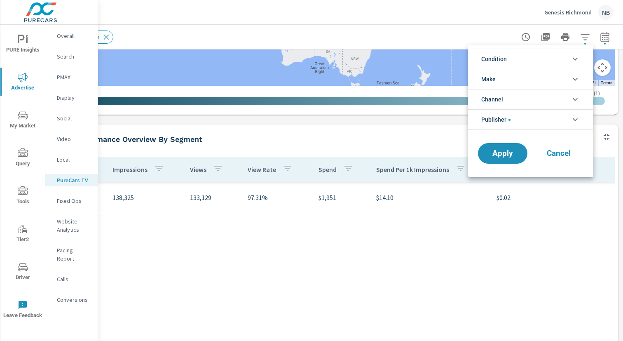
scroll to position [19, 0]
click at [608, 39] on div at bounding box center [311, 170] width 623 height 341
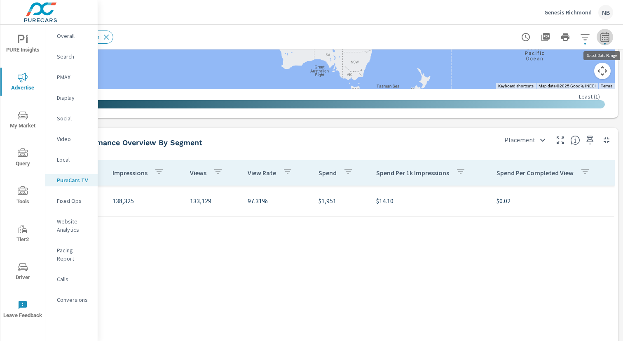
click at [607, 37] on icon "button" at bounding box center [604, 38] width 5 height 3
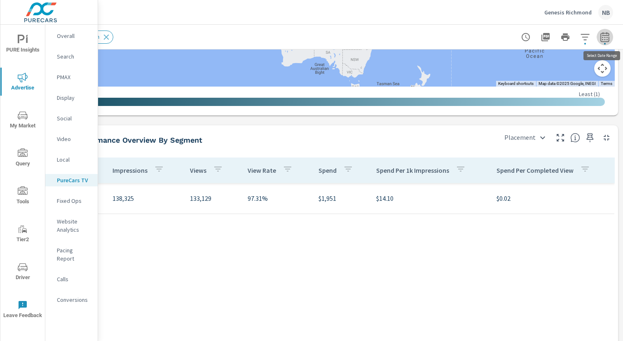
select select "Last month"
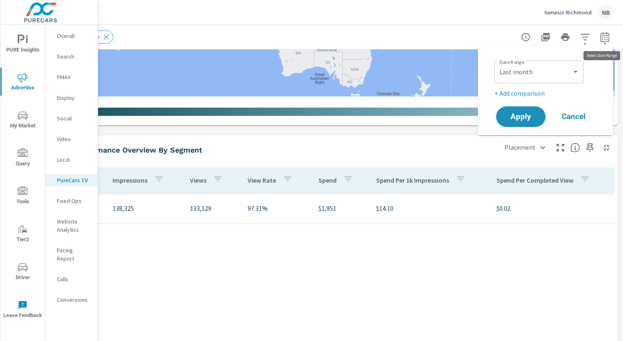
click at [605, 38] on icon "button" at bounding box center [605, 37] width 10 height 10
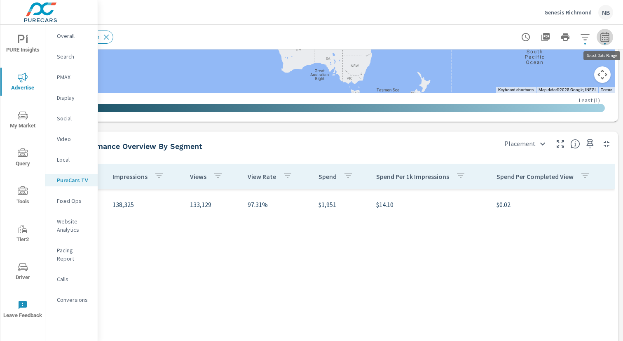
click at [605, 38] on icon "button" at bounding box center [605, 37] width 10 height 10
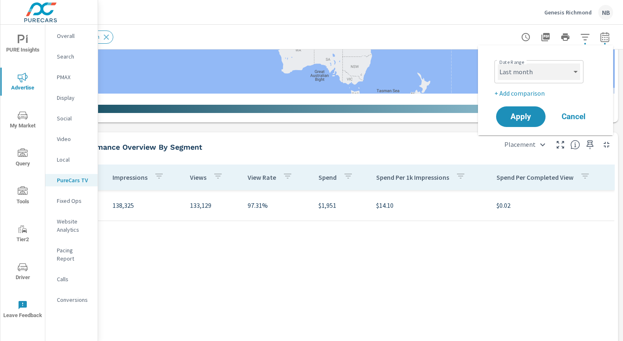
click at [569, 64] on select "Custom [DATE] Last week Last 7 days Last 14 days Last 30 days Last 45 days Last…" at bounding box center [538, 71] width 82 height 16
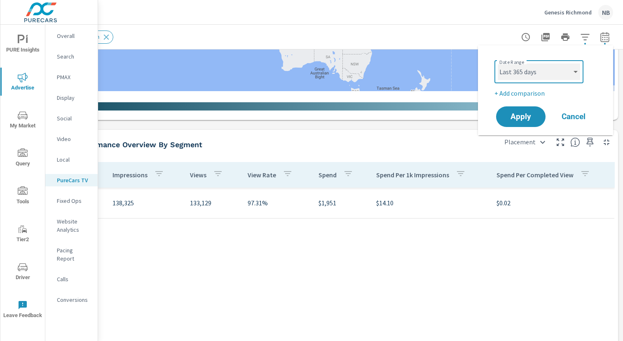
click at [497, 63] on select "Custom [DATE] Last week Last 7 days Last 14 days Last 30 days Last 45 days Last…" at bounding box center [538, 71] width 82 height 16
click at [540, 68] on select "Custom [DATE] Last week Last 7 days Last 14 days Last 30 days Last 45 days Last…" at bounding box center [538, 71] width 82 height 16
click at [497, 63] on select "Custom [DATE] Last week Last 7 days Last 14 days Last 30 days Last 45 days Last…" at bounding box center [538, 71] width 82 height 16
select select "custom"
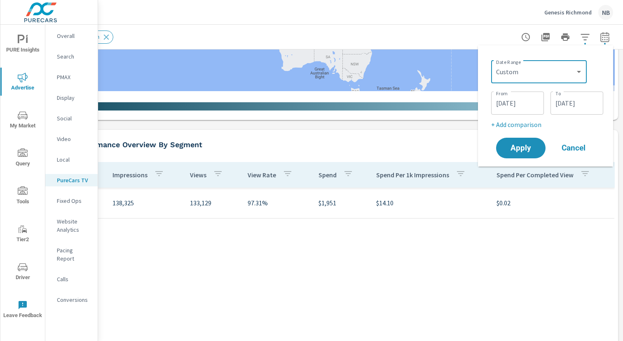
click at [528, 103] on input "09/30/2024" at bounding box center [517, 103] width 46 height 16
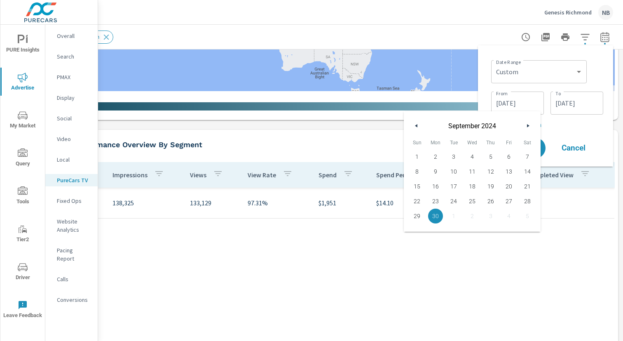
click at [527, 123] on button "button" at bounding box center [528, 126] width 10 height 10
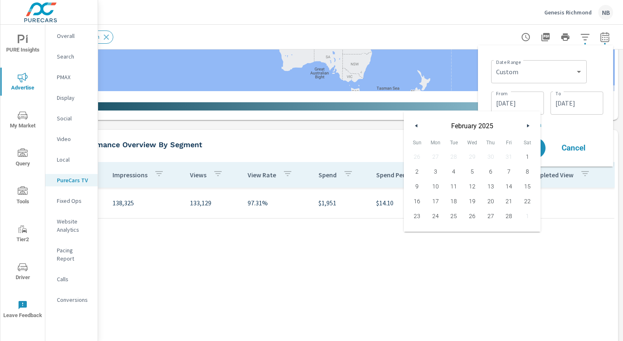
click at [527, 123] on button "button" at bounding box center [528, 126] width 10 height 10
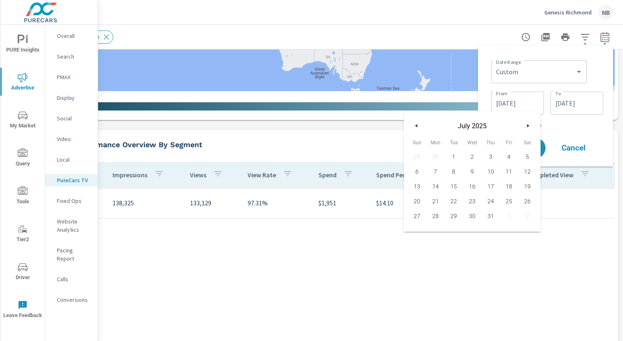
click at [527, 123] on button "button" at bounding box center [528, 126] width 10 height 10
click at [429, 157] on span "1" at bounding box center [435, 156] width 19 height 11
type input "[DATE]"
click at [551, 110] on div "09/29/2025 To" at bounding box center [576, 102] width 53 height 23
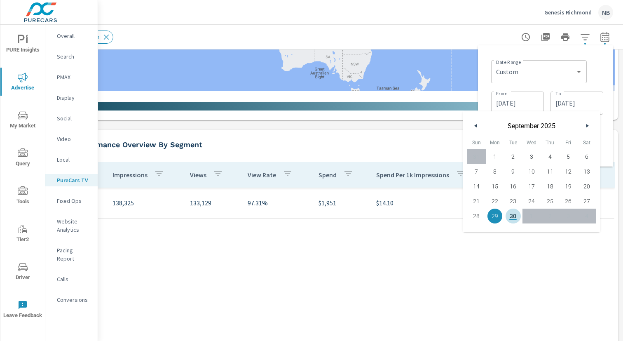
click at [512, 217] on span "30" at bounding box center [513, 215] width 19 height 11
type input "[DATE]"
click at [598, 79] on div "Date Range Custom [DATE] Last week Last 7 days Last 14 days Last 30 days Last 4…" at bounding box center [547, 71] width 112 height 28
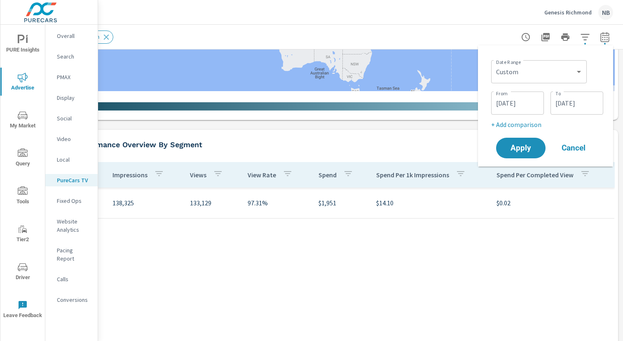
click at [520, 123] on p "+ Add comparison" at bounding box center [547, 124] width 112 height 10
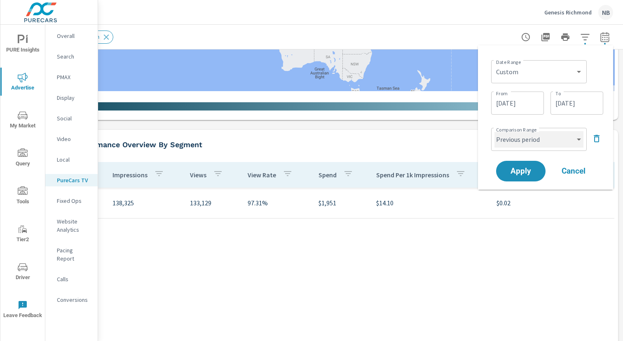
click at [521, 140] on select "Custom Previous period Previous month Previous year" at bounding box center [538, 139] width 89 height 16
click at [494, 131] on select "Custom Previous period Previous month Previous year" at bounding box center [538, 139] width 89 height 16
click at [518, 138] on select "Custom Previous period Previous month Previous year" at bounding box center [538, 139] width 89 height 16
click at [494, 131] on select "Custom Previous period Previous month Previous year" at bounding box center [538, 139] width 89 height 16
select select "custom"
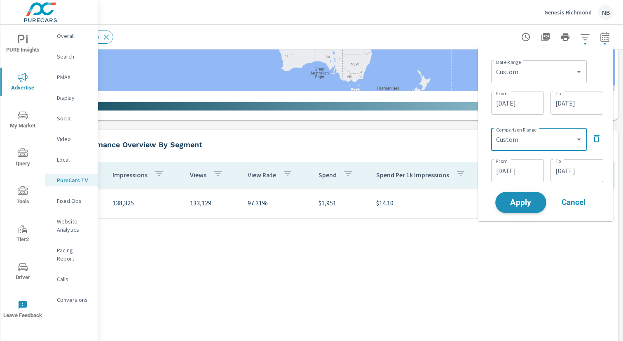
click at [519, 205] on span "Apply" at bounding box center [521, 202] width 34 height 8
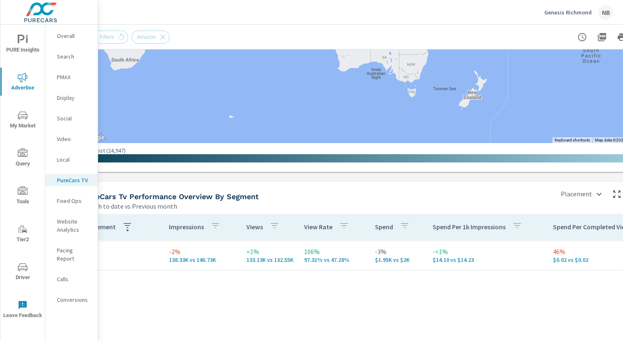
scroll to position [1195, 85]
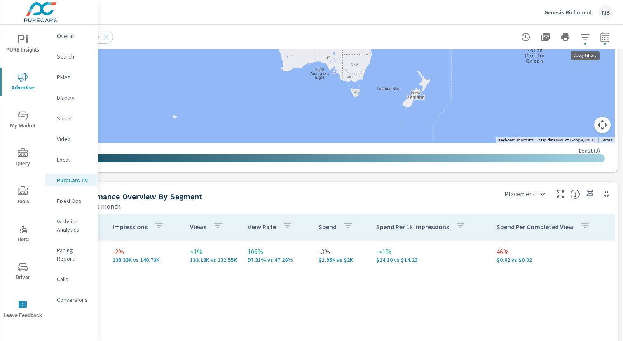
click at [587, 40] on icon "button" at bounding box center [585, 37] width 10 height 10
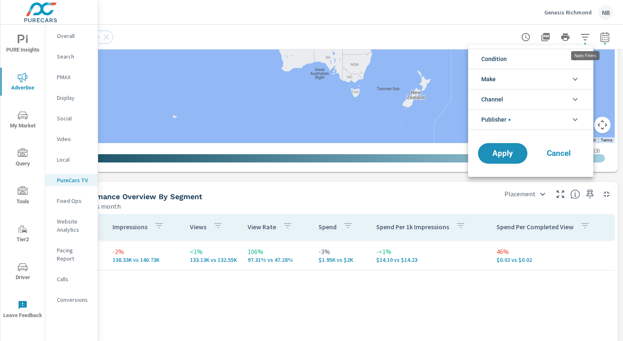
scroll to position [19, 0]
click at [551, 118] on li "Publisher" at bounding box center [530, 119] width 125 height 21
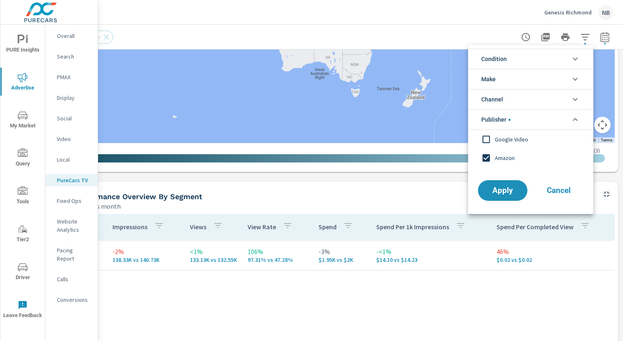
scroll to position [0, 0]
click at [5, 43] on div at bounding box center [311, 170] width 623 height 341
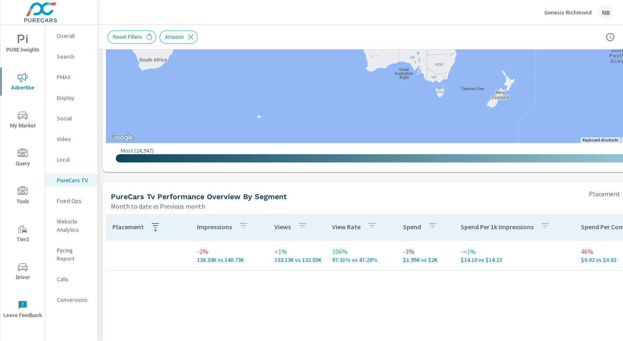
scroll to position [1195, 0]
click at [21, 44] on icon "nav menu" at bounding box center [23, 40] width 10 height 10
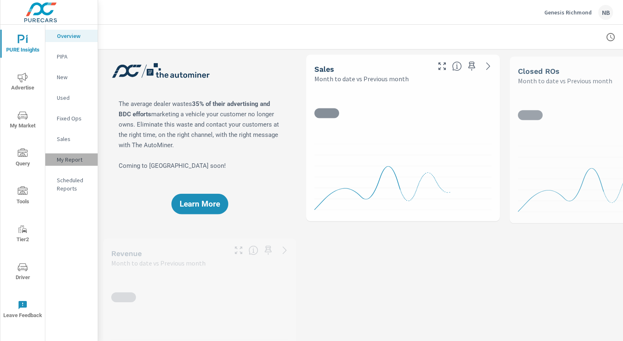
click at [62, 158] on p "My Report" at bounding box center [74, 159] width 34 height 8
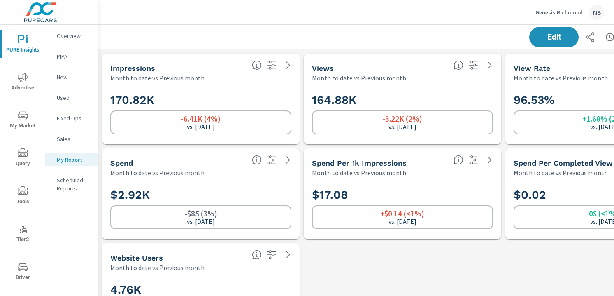
click at [563, 13] on p "Genesis Richmond" at bounding box center [559, 12] width 47 height 7
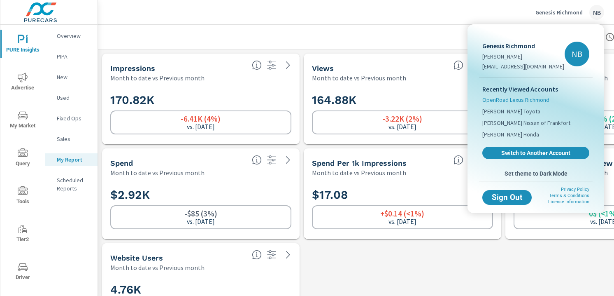
click at [553, 100] on li "OpenRoad Lexus Richmond" at bounding box center [536, 100] width 107 height 12
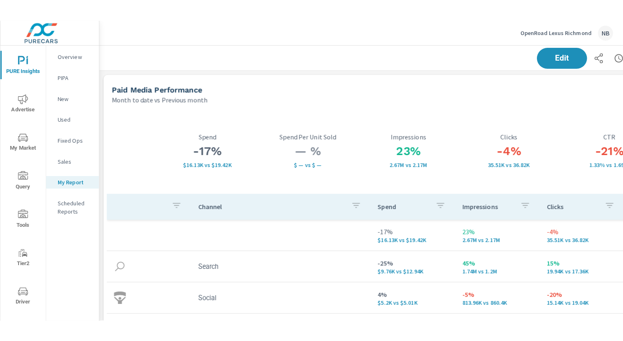
scroll to position [93, 0]
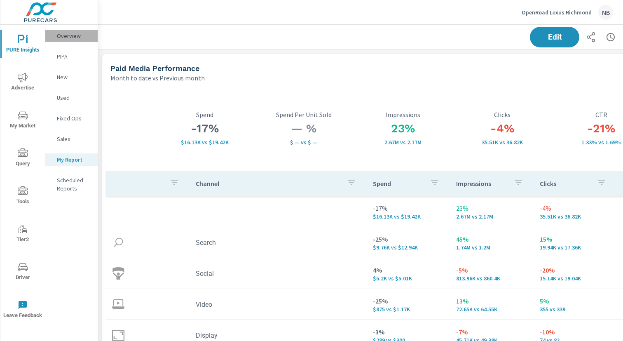
click at [61, 36] on p "Overview" at bounding box center [74, 36] width 34 height 8
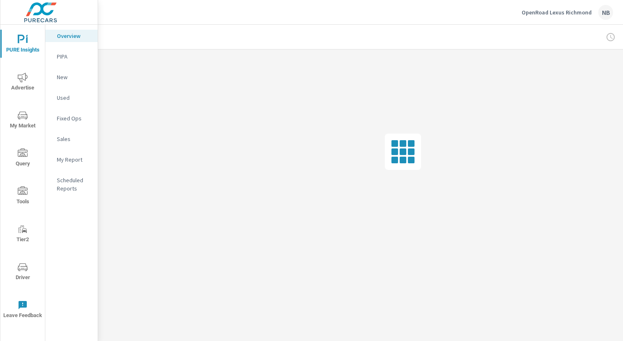
click at [79, 157] on p "My Report" at bounding box center [74, 159] width 34 height 8
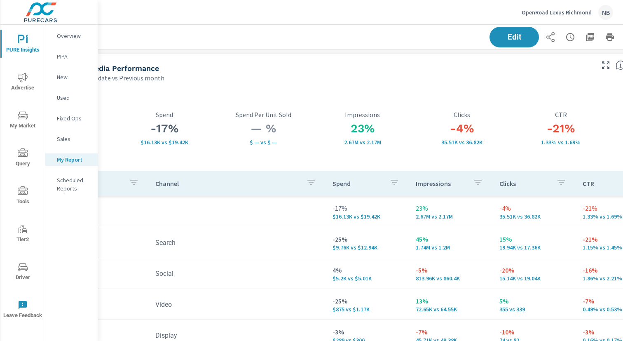
scroll to position [0, 85]
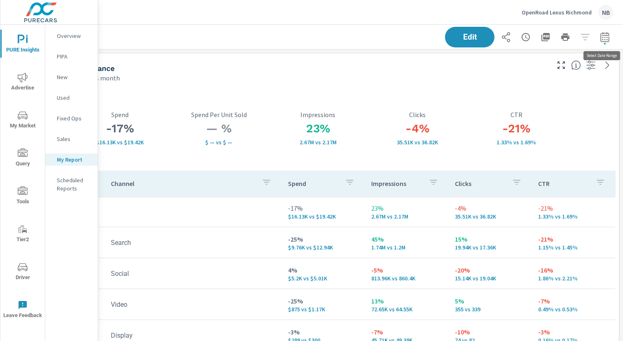
click at [607, 38] on icon "button" at bounding box center [605, 37] width 10 height 10
select select "Month to date"
select select "Previous month"
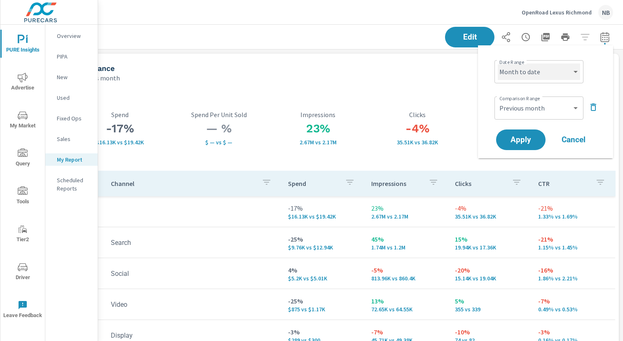
click at [530, 74] on select "Custom [DATE] Last week Last 7 days Last 14 days Last 30 days Last 45 days Last…" at bounding box center [538, 71] width 82 height 16
click at [497, 63] on select "Custom [DATE] Last week Last 7 days Last 14 days Last 30 days Last 45 days Last…" at bounding box center [538, 71] width 82 height 16
select select "custom"
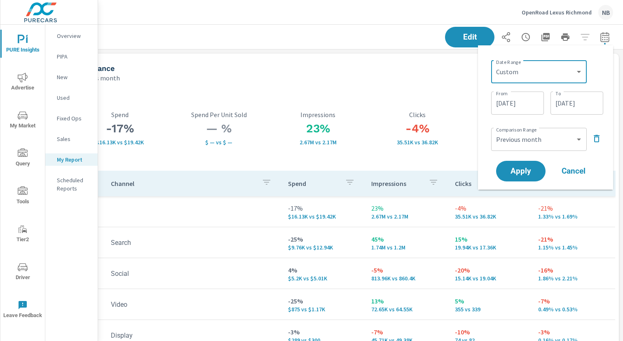
click at [591, 100] on input "[DATE]" at bounding box center [576, 103] width 46 height 16
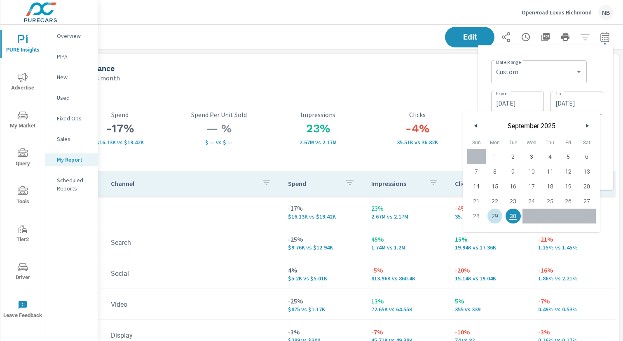
click at [495, 215] on span "29" at bounding box center [494, 215] width 19 height 11
type input "09/29/2025"
click at [595, 73] on div "Date Range Custom [DATE] Last week Last 7 days Last 14 days Last 30 days Last 4…" at bounding box center [547, 71] width 112 height 28
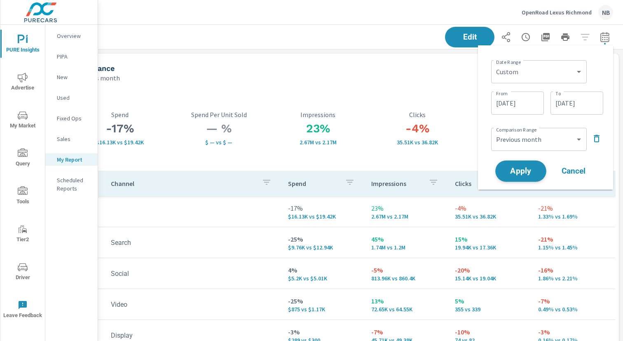
click at [518, 169] on span "Apply" at bounding box center [521, 171] width 34 height 8
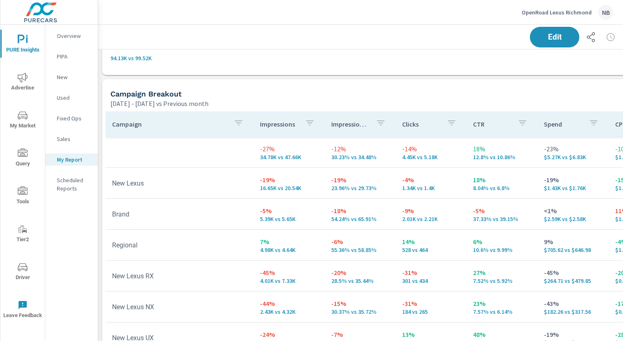
scroll to position [485, 0]
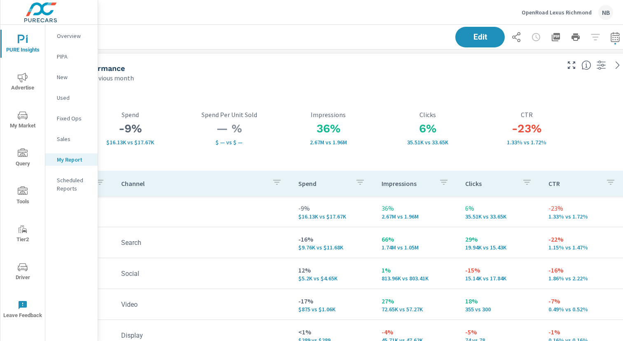
scroll to position [0, 85]
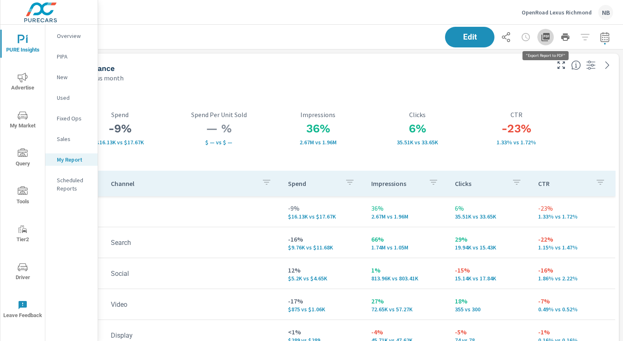
click at [544, 37] on icon "button" at bounding box center [545, 37] width 8 height 8
click at [23, 191] on icon "nav menu" at bounding box center [23, 190] width 10 height 8
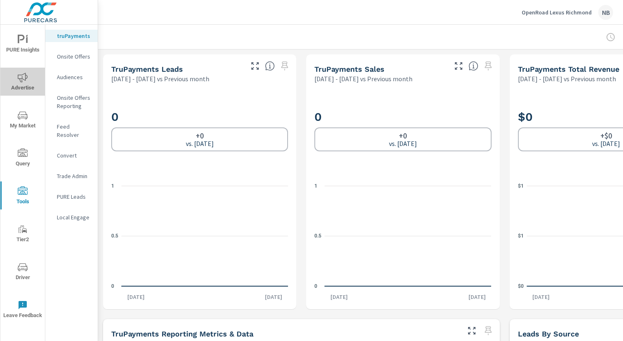
click at [14, 77] on span "Advertise" at bounding box center [23, 82] width 40 height 20
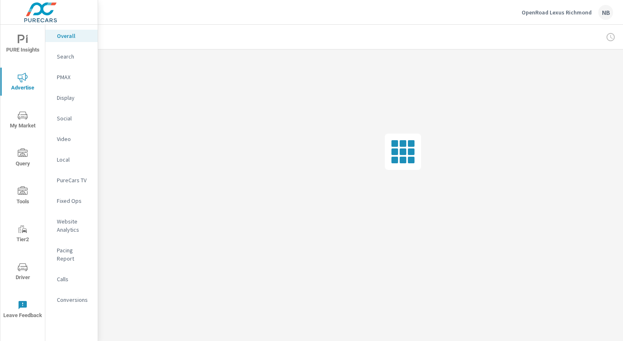
click at [71, 293] on div "Conversions" at bounding box center [71, 299] width 52 height 12
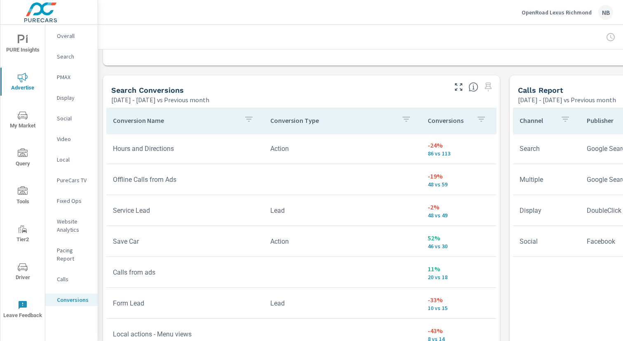
scroll to position [424, 0]
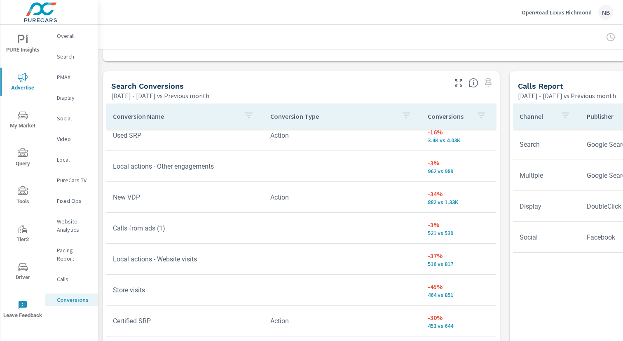
scroll to position [59, 0]
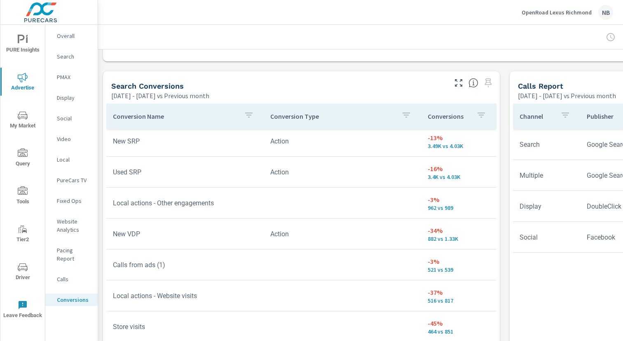
scroll to position [40, 0]
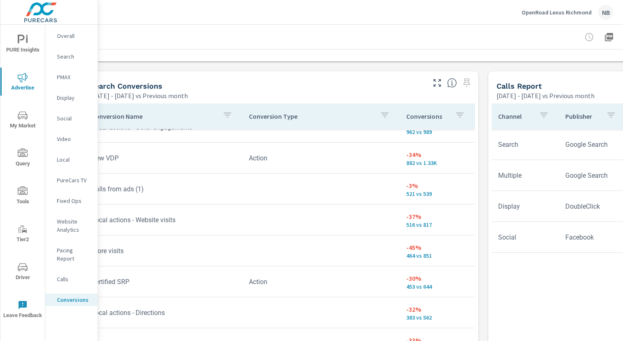
scroll to position [424, 0]
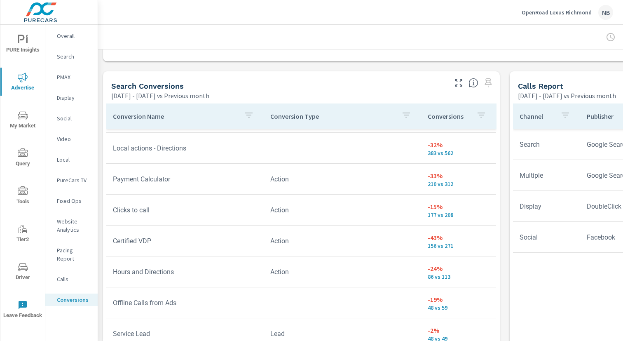
scroll to position [282, 0]
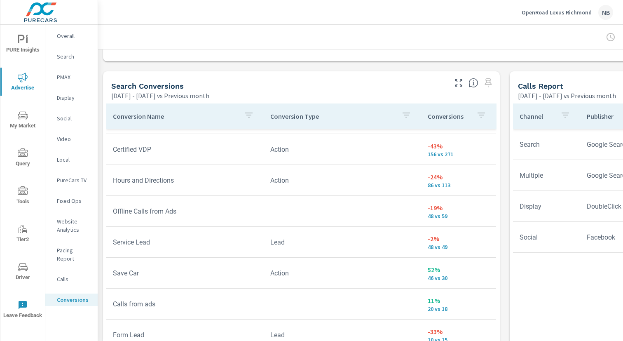
scroll to position [369, 0]
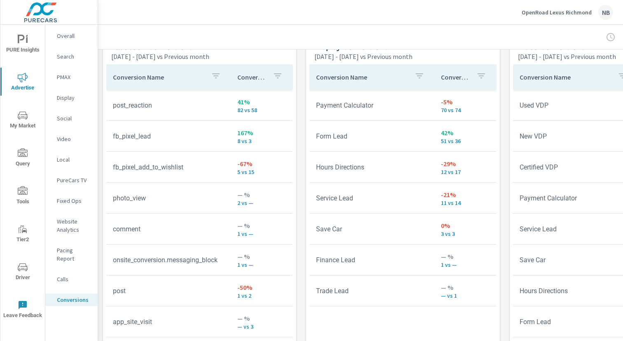
scroll to position [256, 0]
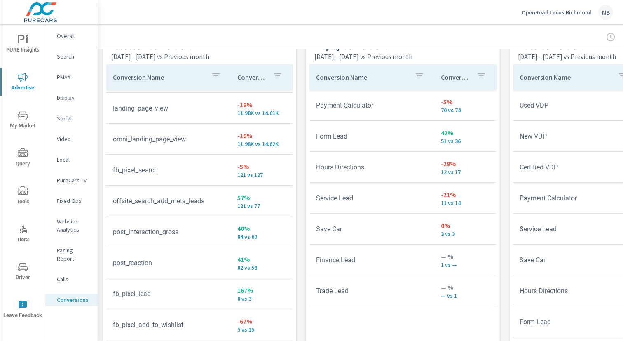
scroll to position [43, 0]
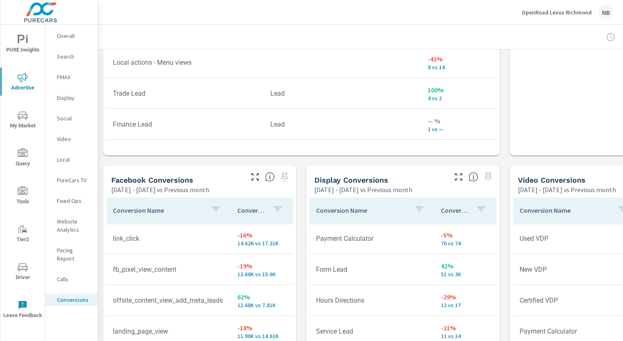
scroll to position [679, 0]
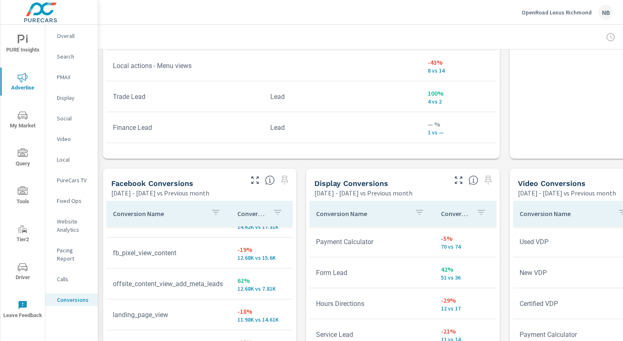
scroll to position [256, 0]
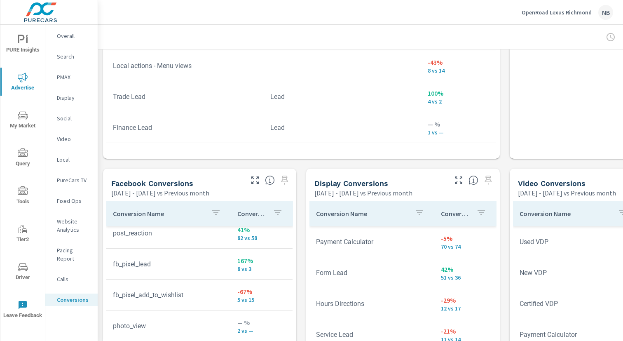
scroll to position [854, 0]
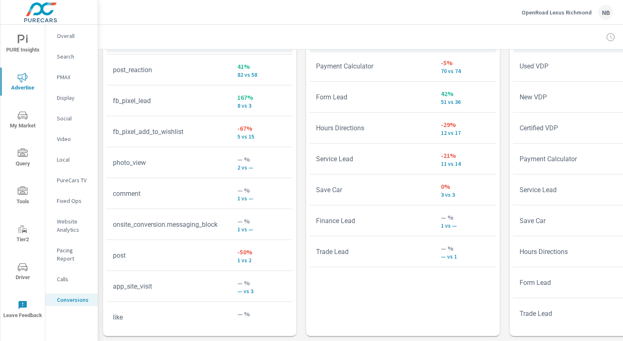
scroll to position [127, 0]
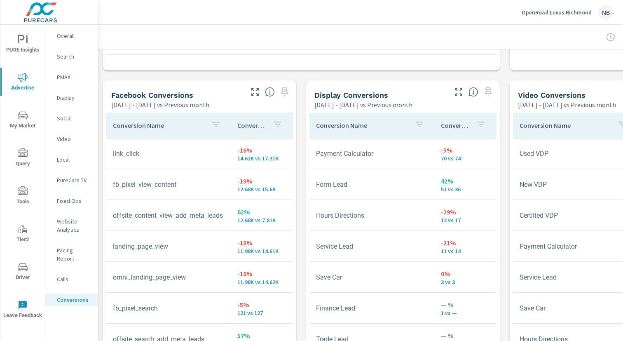
scroll to position [761, 0]
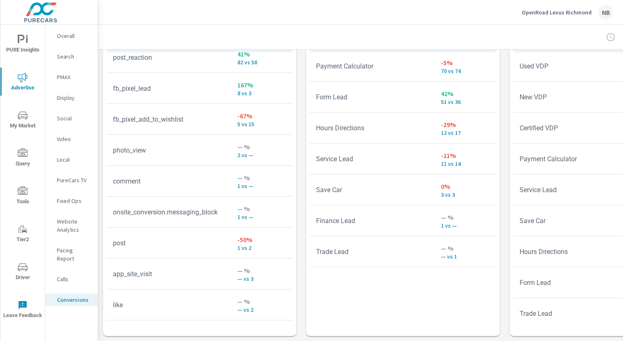
scroll to position [854, 0]
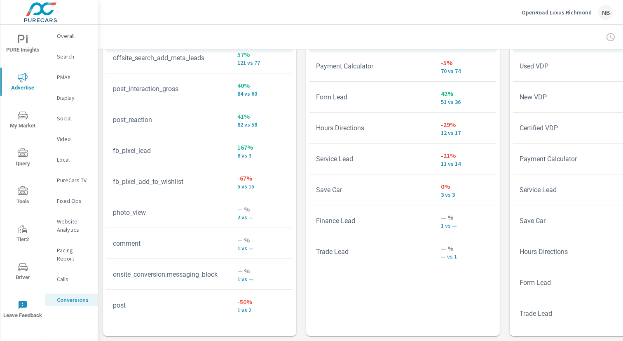
scroll to position [81, 0]
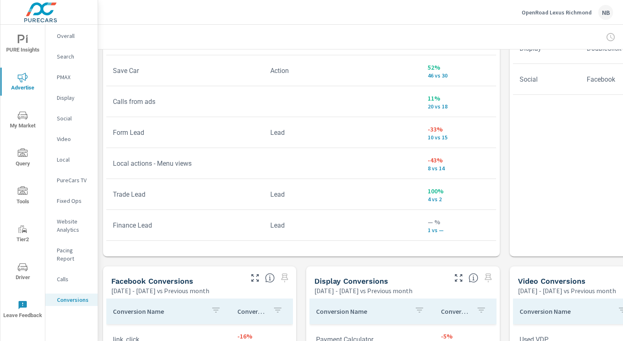
scroll to position [558, 0]
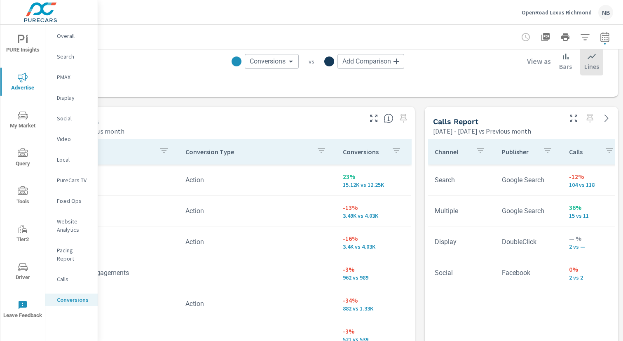
scroll to position [388, 0]
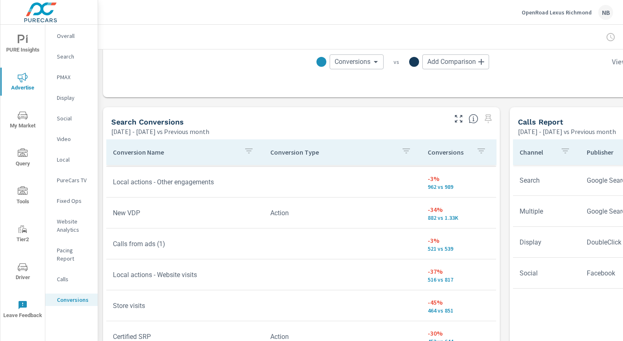
scroll to position [90, 0]
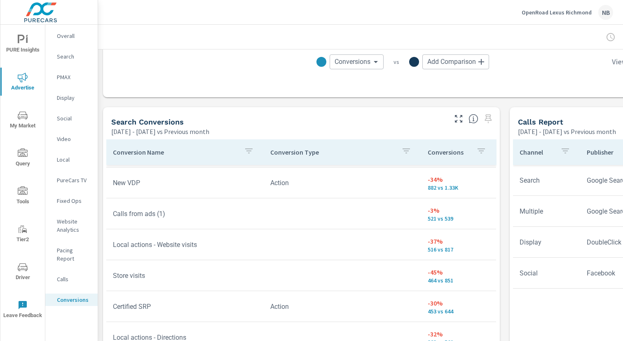
scroll to position [121, 0]
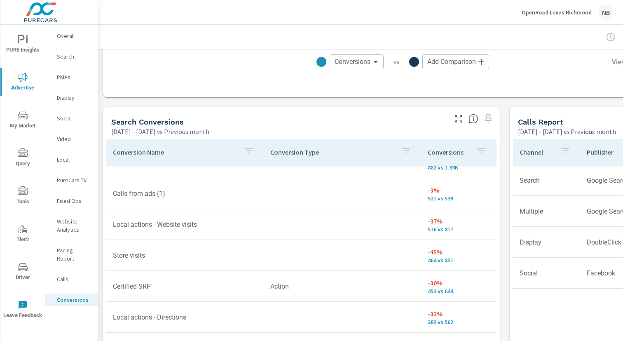
scroll to position [151, 0]
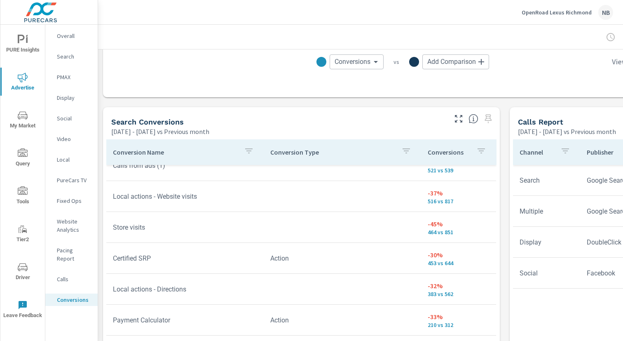
scroll to position [170, 0]
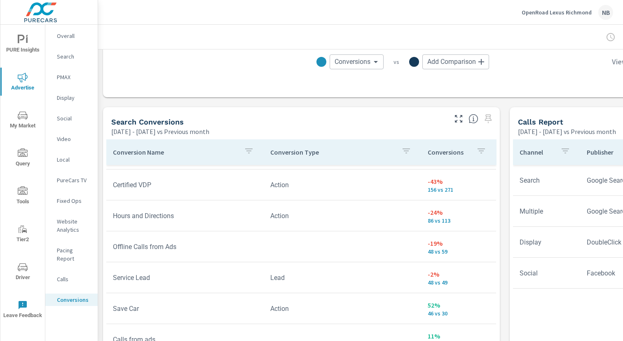
click at [65, 118] on p "Social" at bounding box center [74, 118] width 34 height 8
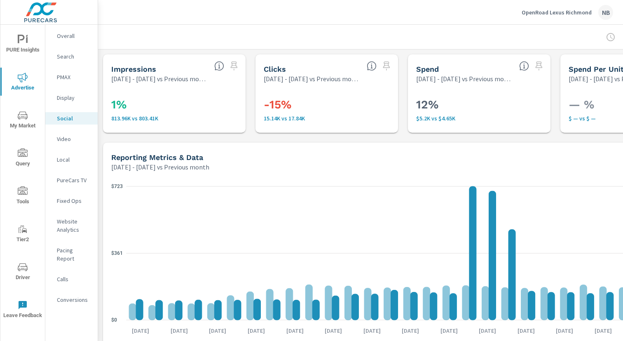
click at [65, 99] on p "Display" at bounding box center [74, 97] width 34 height 8
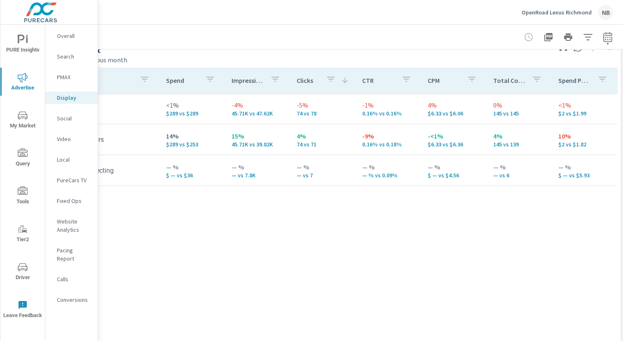
scroll to position [371, 0]
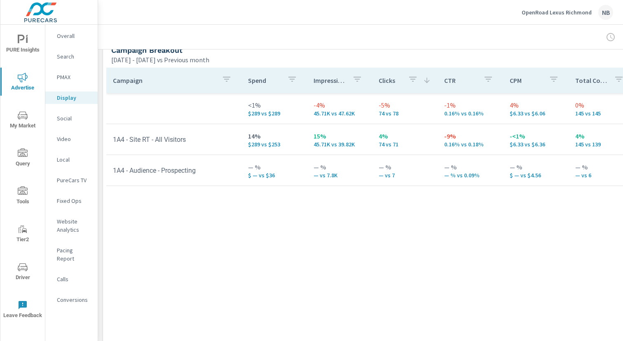
click at [29, 43] on span "PURE Insights" at bounding box center [23, 45] width 40 height 20
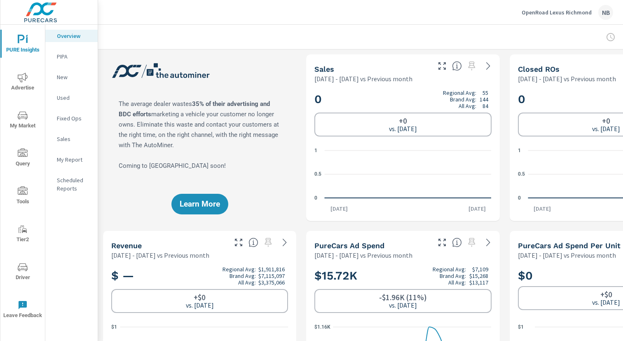
click at [25, 80] on icon "nav menu" at bounding box center [23, 76] width 10 height 9
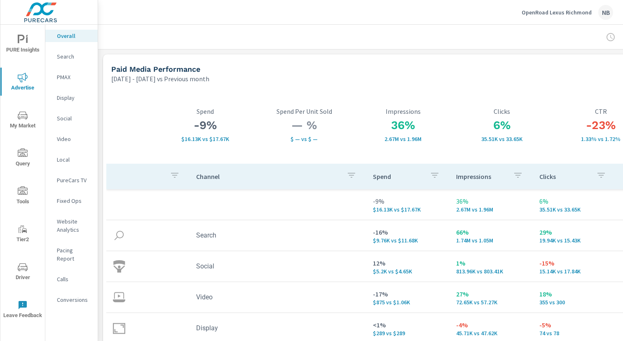
click at [69, 115] on p "Social" at bounding box center [74, 118] width 34 height 8
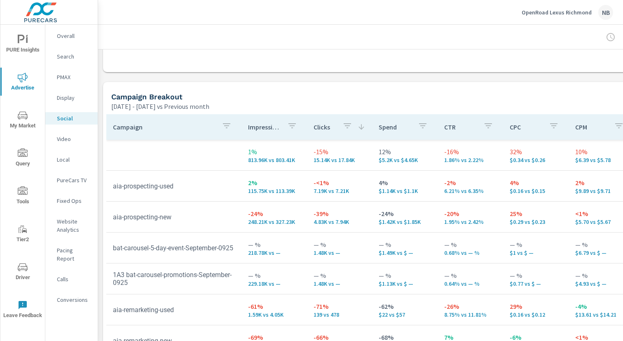
scroll to position [414, 0]
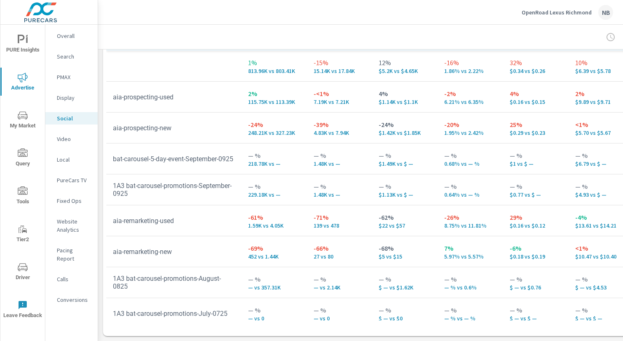
click at [10, 46] on span "PURE Insights" at bounding box center [23, 45] width 40 height 20
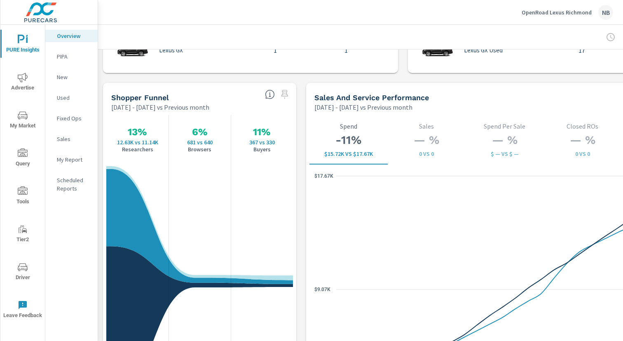
scroll to position [1023, 0]
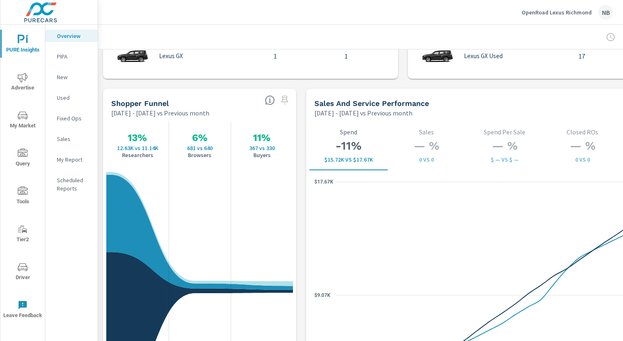
click at [20, 81] on icon "nav menu" at bounding box center [23, 77] width 10 height 10
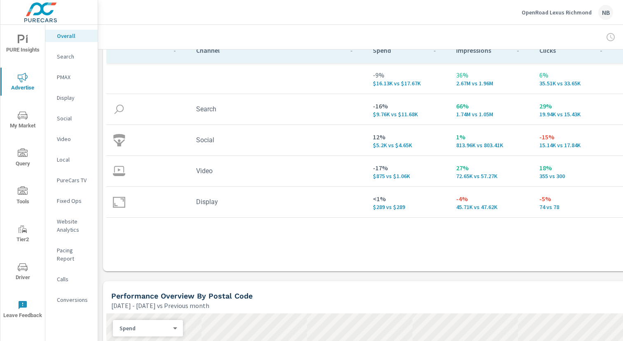
scroll to position [128, 0]
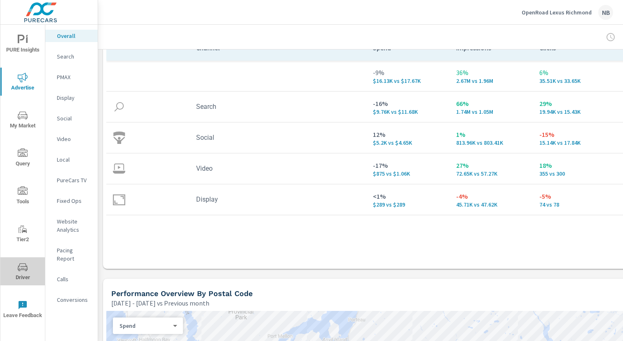
click at [21, 262] on icon "nav menu" at bounding box center [23, 267] width 10 height 10
